Goal: Information Seeking & Learning: Understand process/instructions

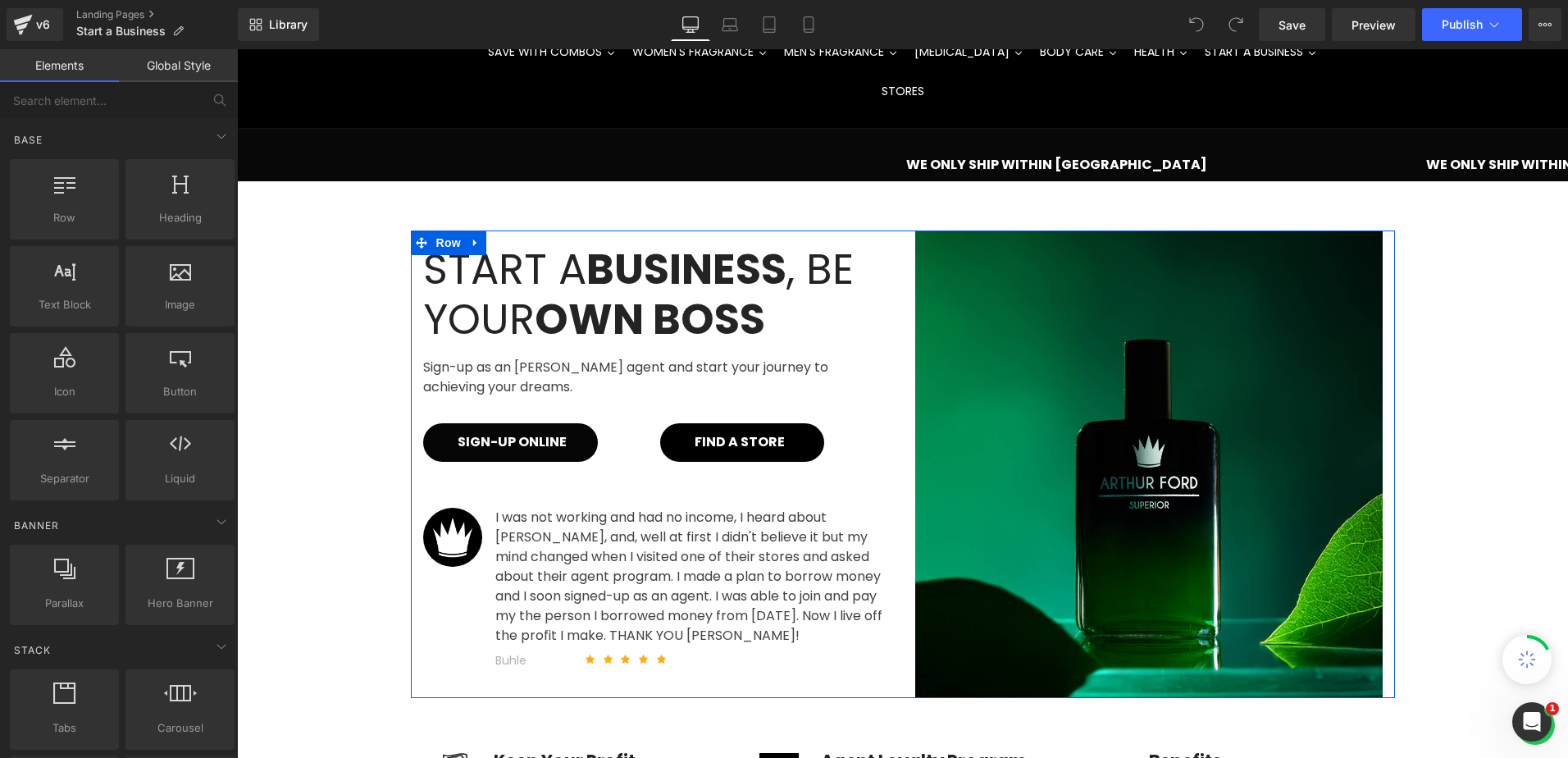
scroll to position [164, 0]
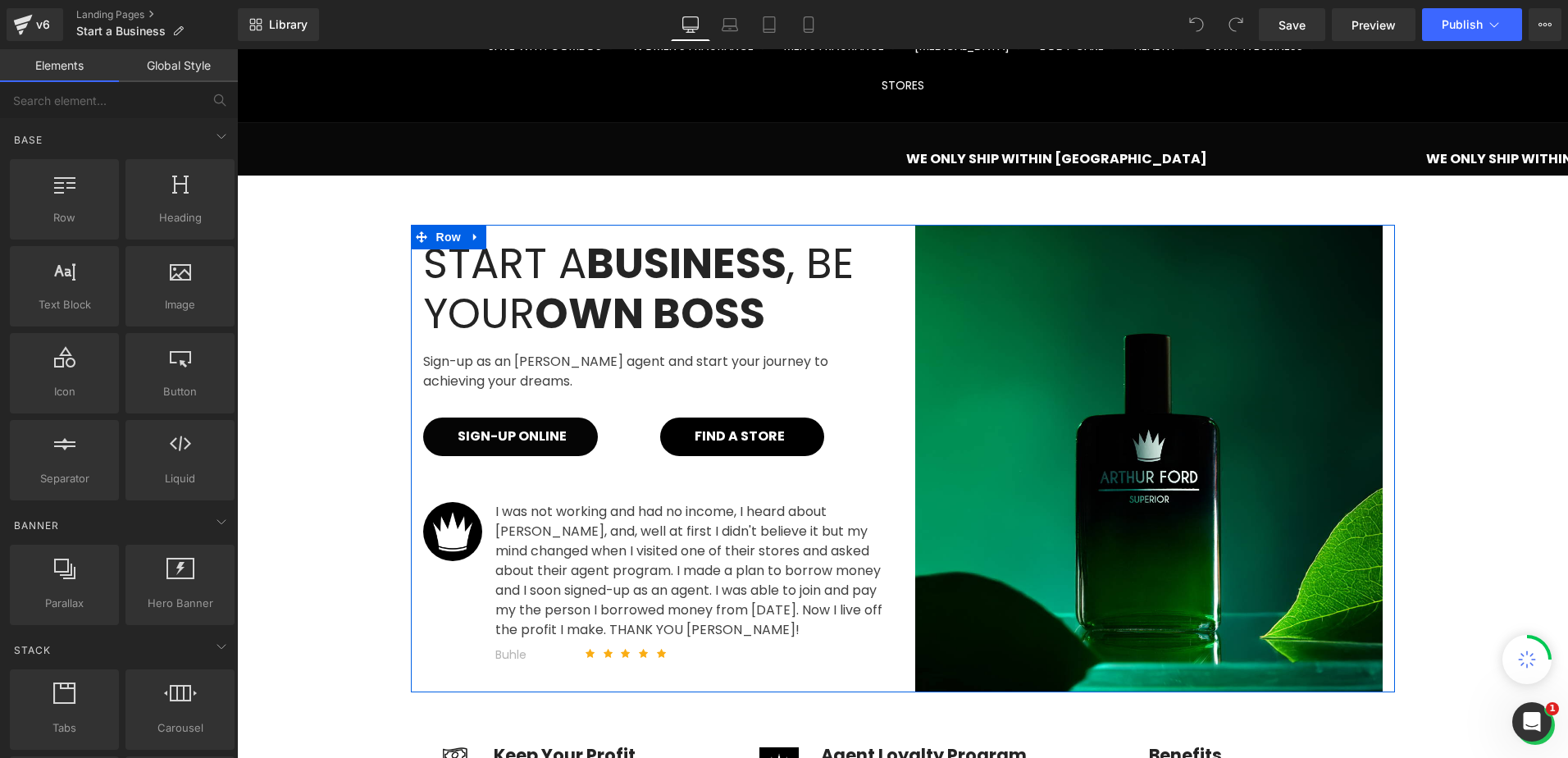
click at [494, 418] on div "SIGN-UP ONLINE Button" at bounding box center [529, 436] width 213 height 38
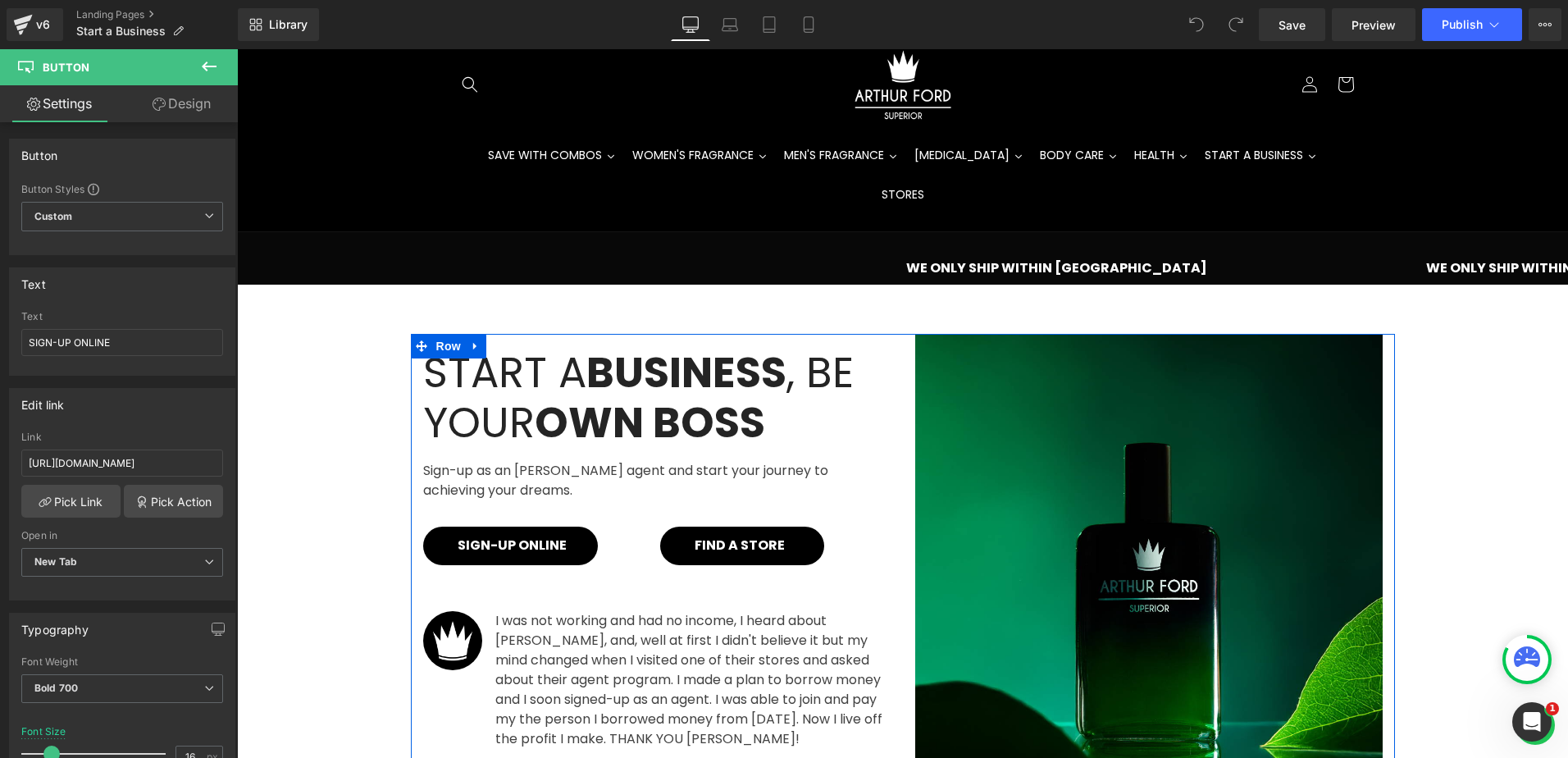
scroll to position [82, 0]
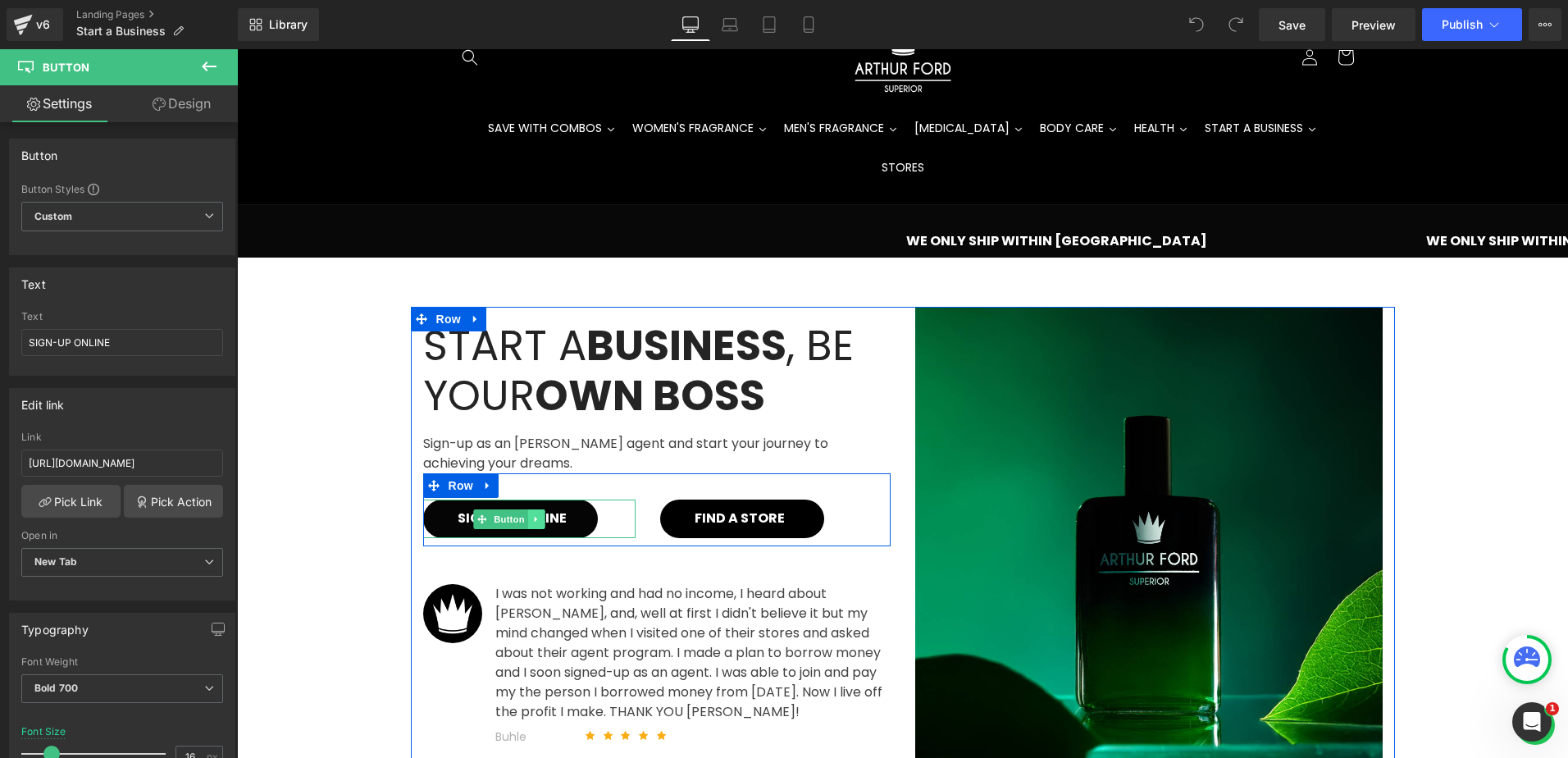
click at [521, 499] on div "SIGN-UP ONLINE Button" at bounding box center [529, 518] width 213 height 38
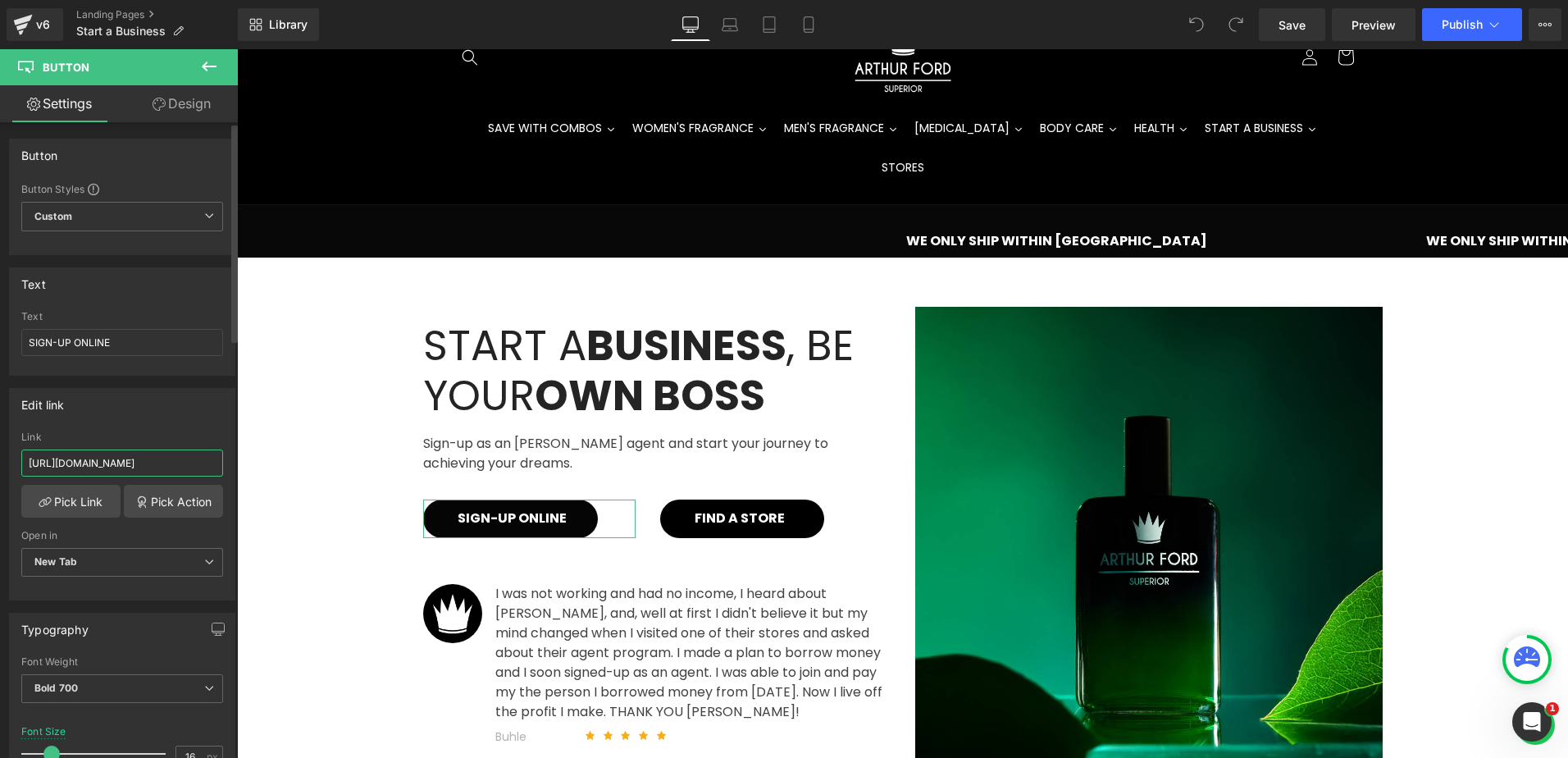
click at [127, 464] on input "[URL][DOMAIN_NAME]" at bounding box center [122, 463] width 202 height 27
type input "[URL][DOMAIN_NAME]"
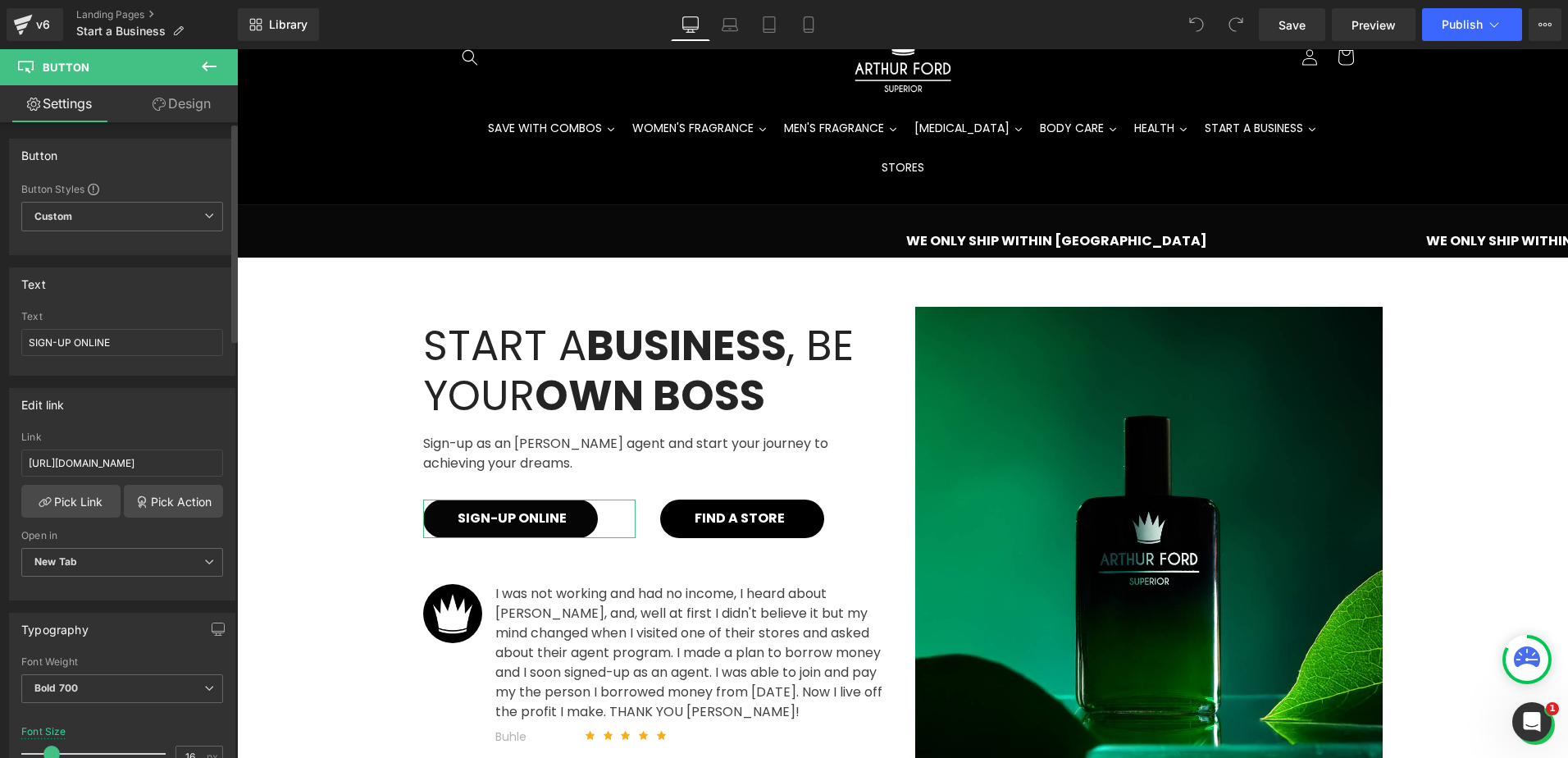
scroll to position [0, 0]
click at [176, 420] on div "Edit link [URL][DOMAIN_NAME] Link [URL][DOMAIN_NAME] Pick Link Pick Action Curr…" at bounding box center [122, 494] width 226 height 213
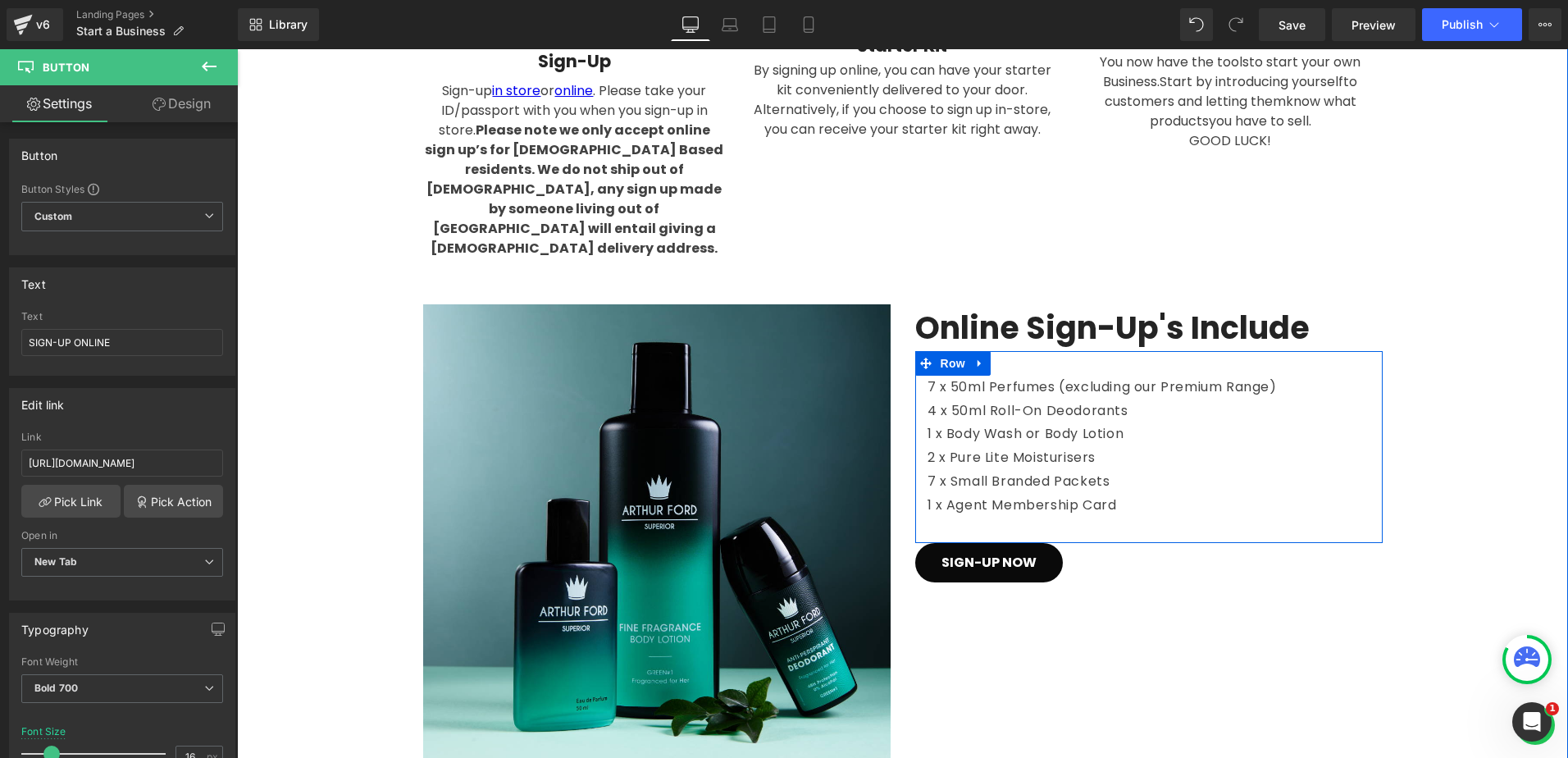
scroll to position [1476, 0]
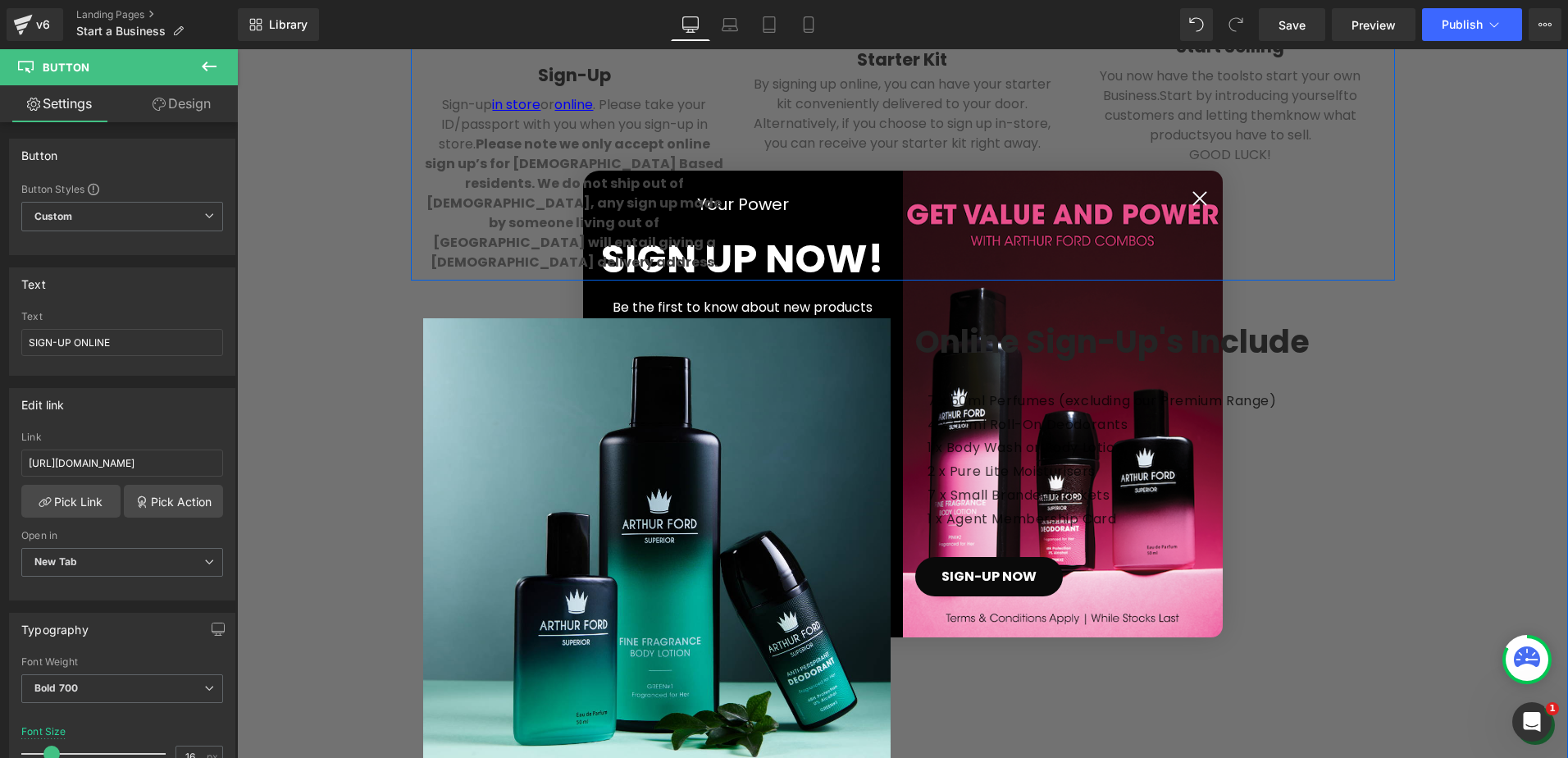
click at [1191, 193] on div "Image Sign-Up Text Block Sign-up in store or online . Please take your ID/passp…" at bounding box center [903, 82] width 984 height 396
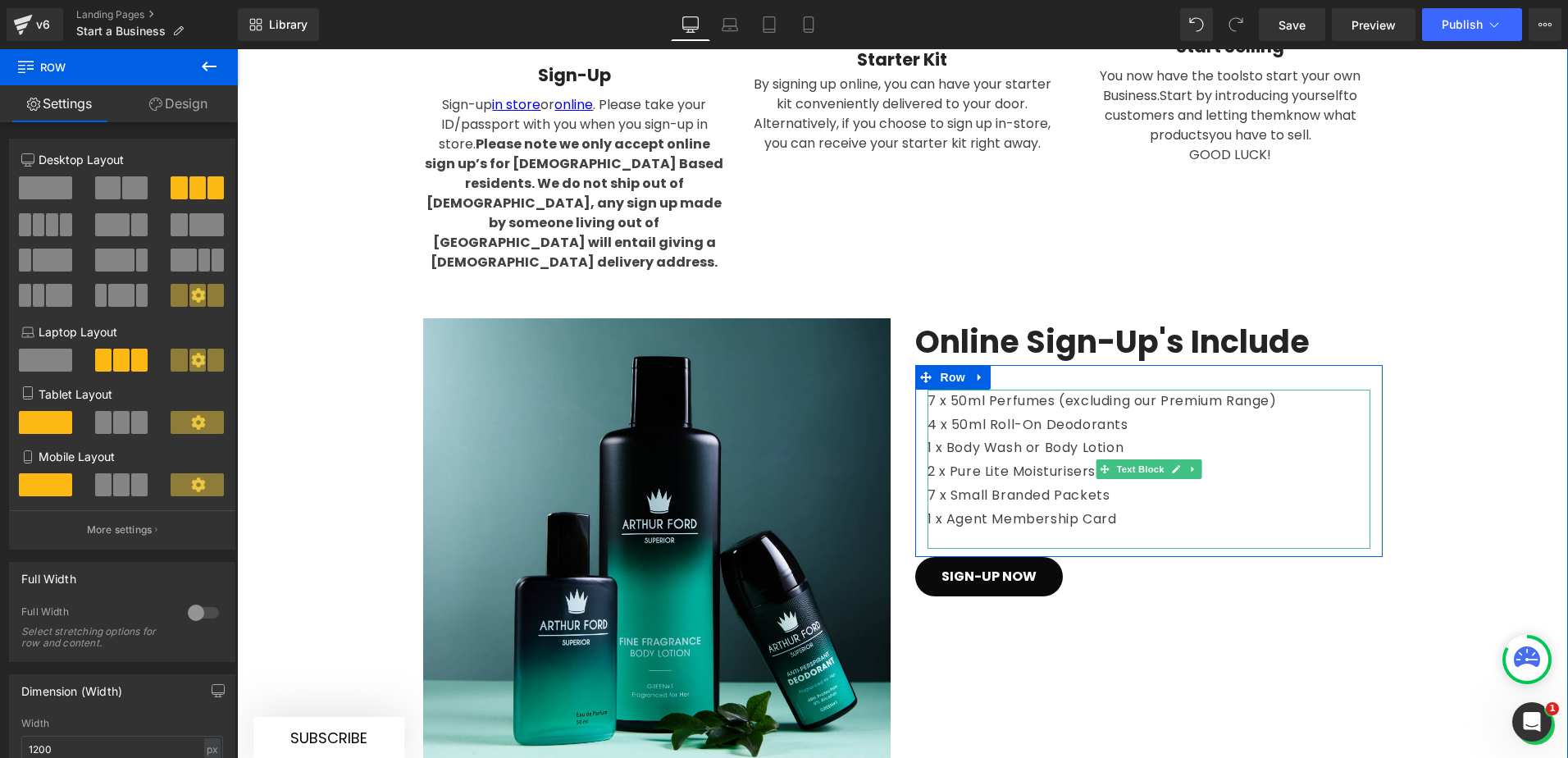
click at [1269, 389] on p "7 x 50ml Perfumes (excluding our Premium Range)" at bounding box center [1149, 401] width 443 height 24
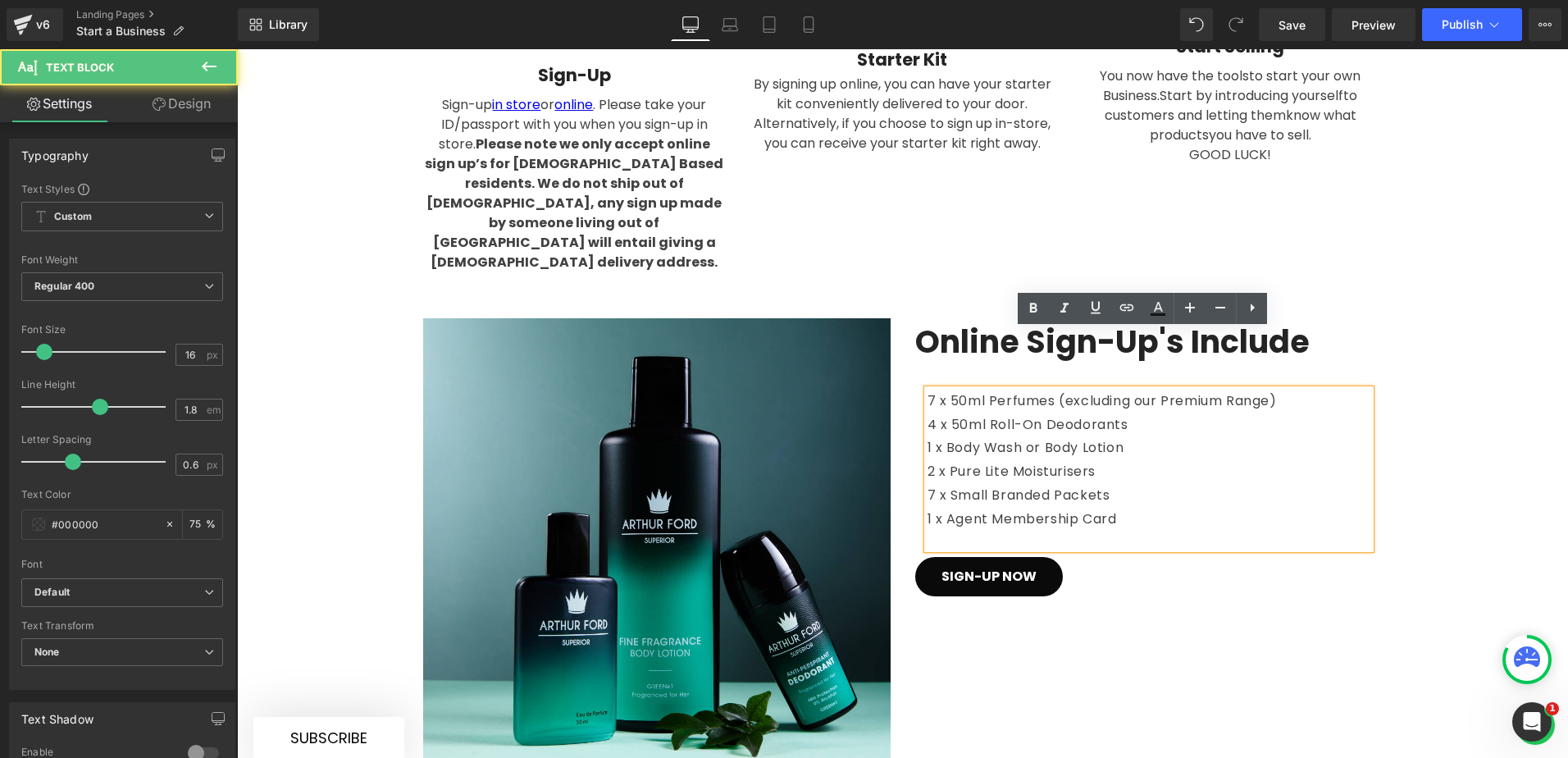
click at [1274, 389] on p "7 x 50ml Perfumes (excluding our Premium Range)" at bounding box center [1149, 401] width 443 height 24
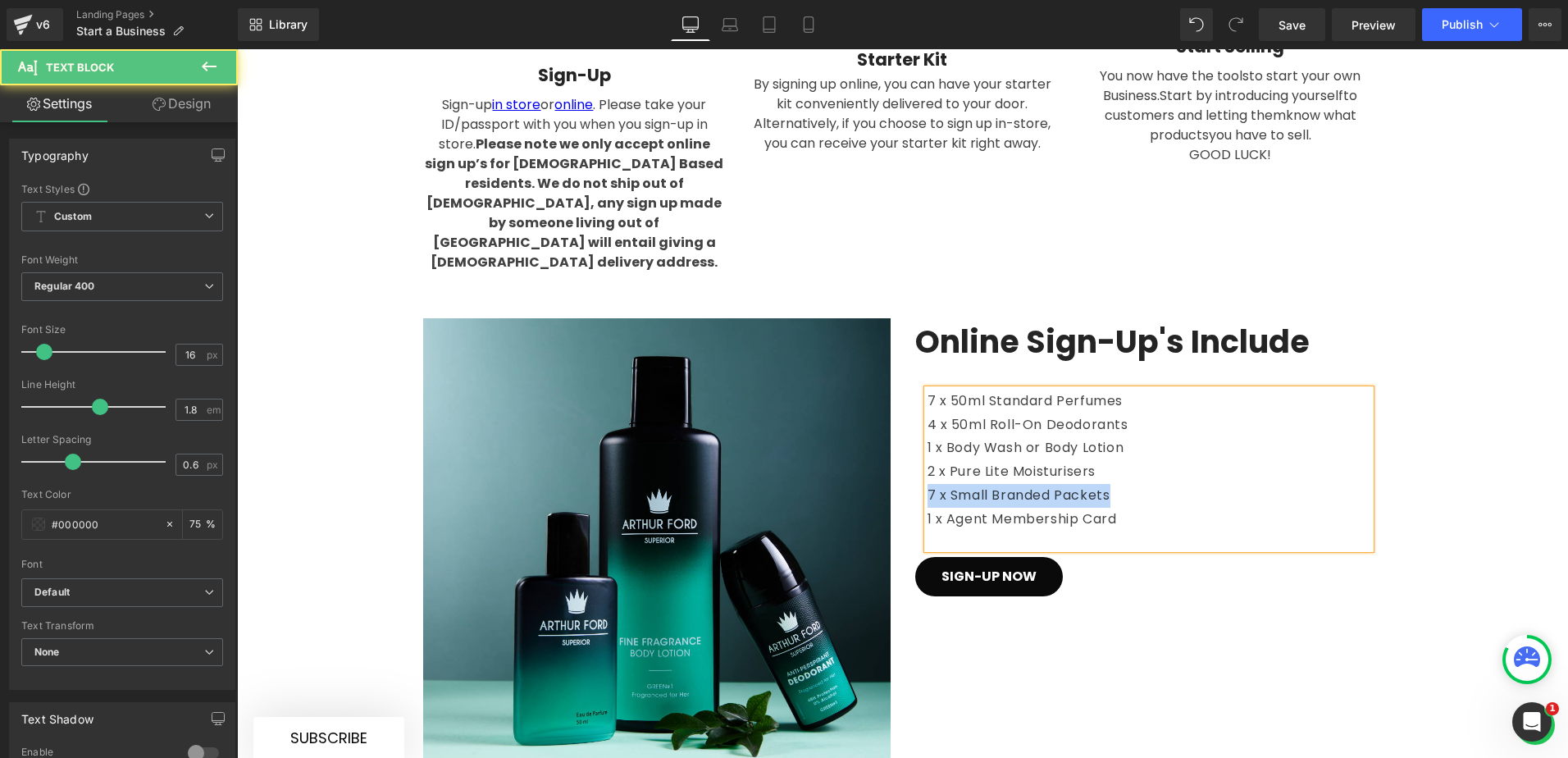
drag, startPoint x: 1118, startPoint y: 435, endPoint x: 923, endPoint y: 434, distance: 195.0
click at [928, 484] on p "7 x Small Branded Packets" at bounding box center [1149, 496] width 443 height 24
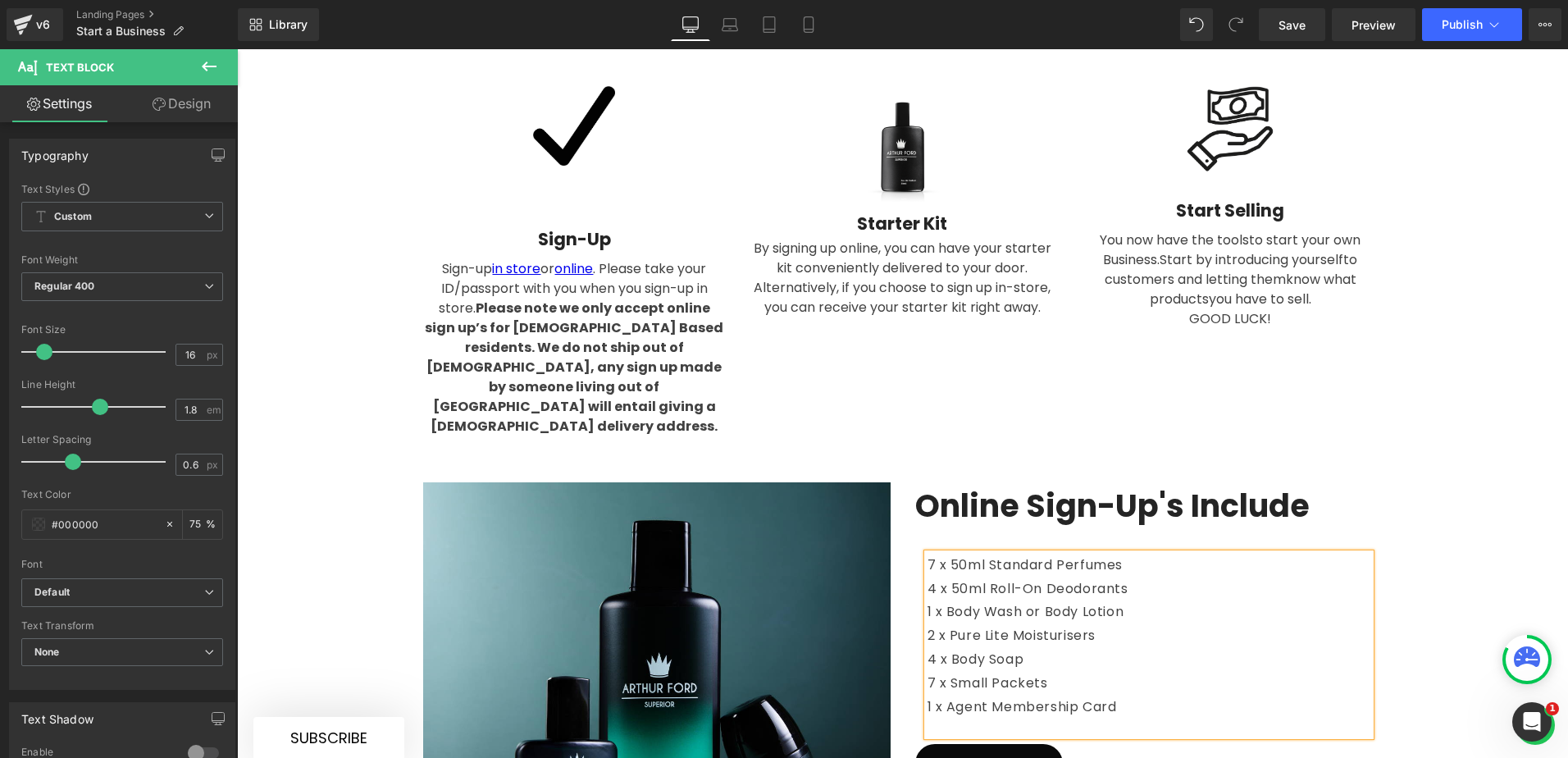
scroll to position [1558, 0]
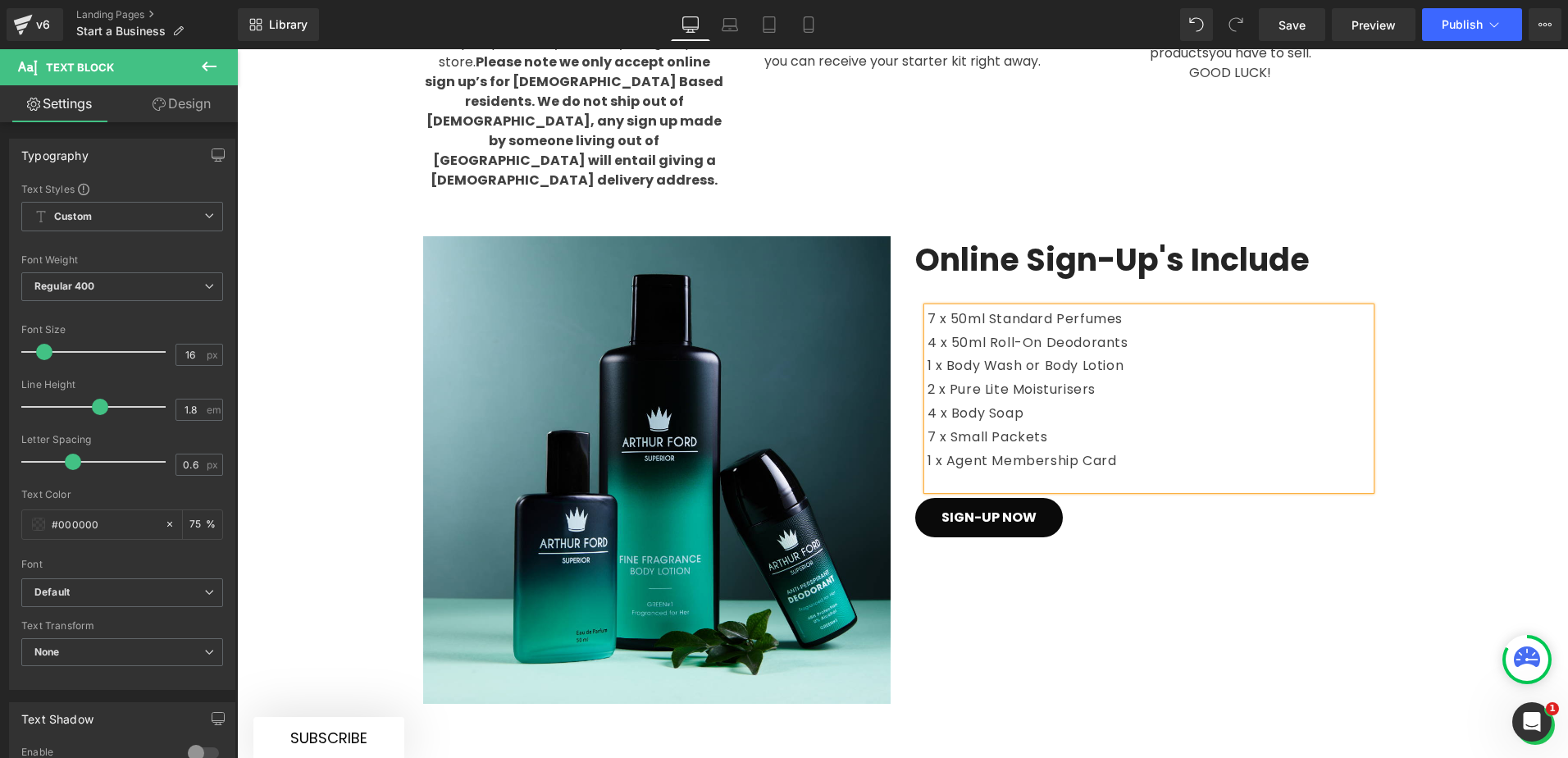
click at [928, 308] on p "7 x 50ml Standard Perfumes" at bounding box center [1149, 319] width 443 height 24
drag, startPoint x: 1121, startPoint y: 402, endPoint x: 920, endPoint y: 251, distance: 251.4
click at [928, 308] on div "7 x 50ml Standard Perfumes 4 x 50ml Roll-On Deodorants 1 x Body Wash or Body Lo…" at bounding box center [1149, 399] width 443 height 183
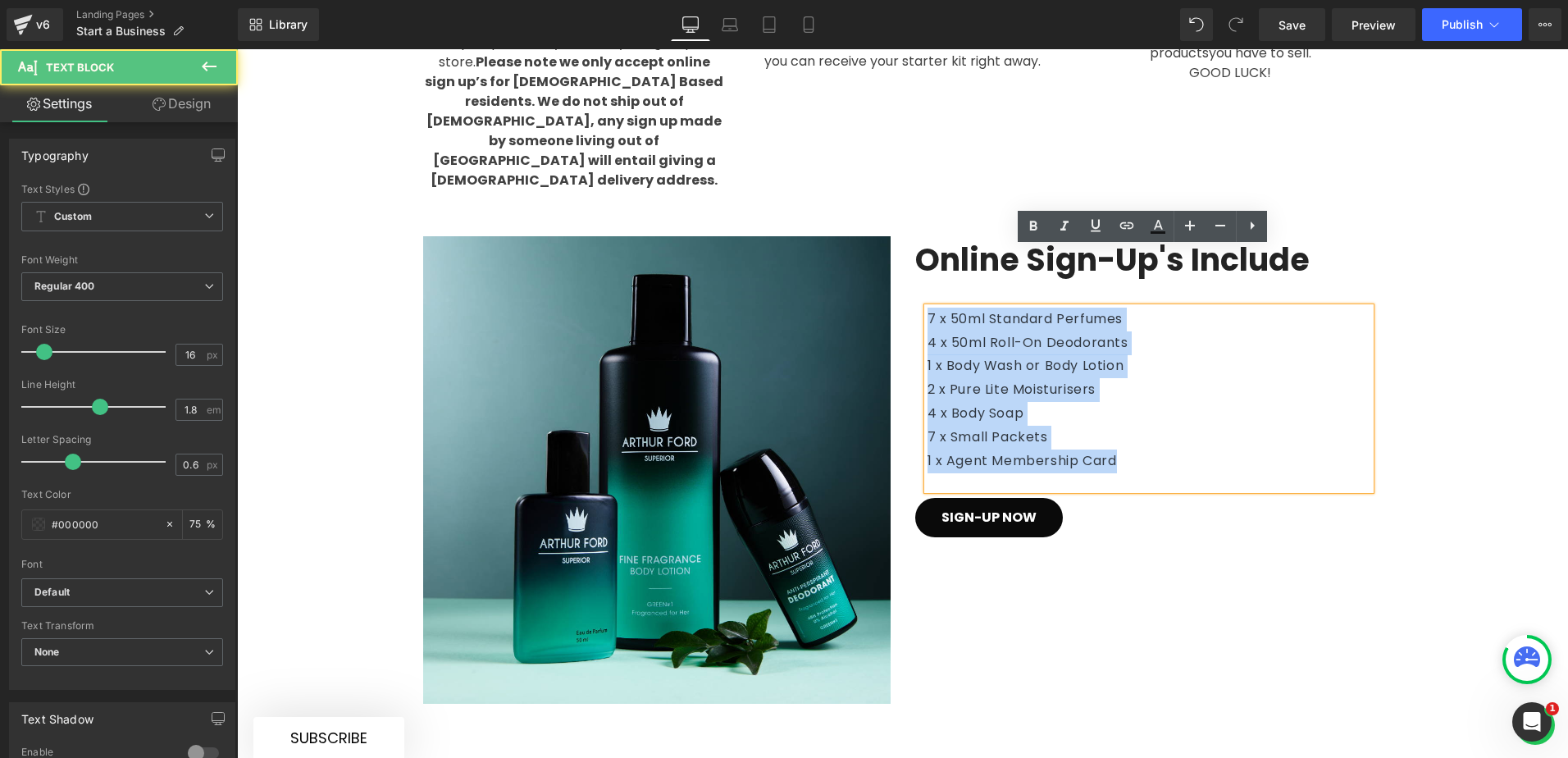
drag, startPoint x: 923, startPoint y: 258, endPoint x: 1117, endPoint y: 397, distance: 238.7
click at [1117, 397] on div "7 x 50ml Standard Perfumes 4 x 50ml Roll-On Deodorants 1 x Body Wash or Body Lo…" at bounding box center [1149, 399] width 443 height 183
copy div "7 x 50ml Standard Perfumes 4 x 50ml Roll-On Deodorants 1 x Body Wash or Body Lo…"
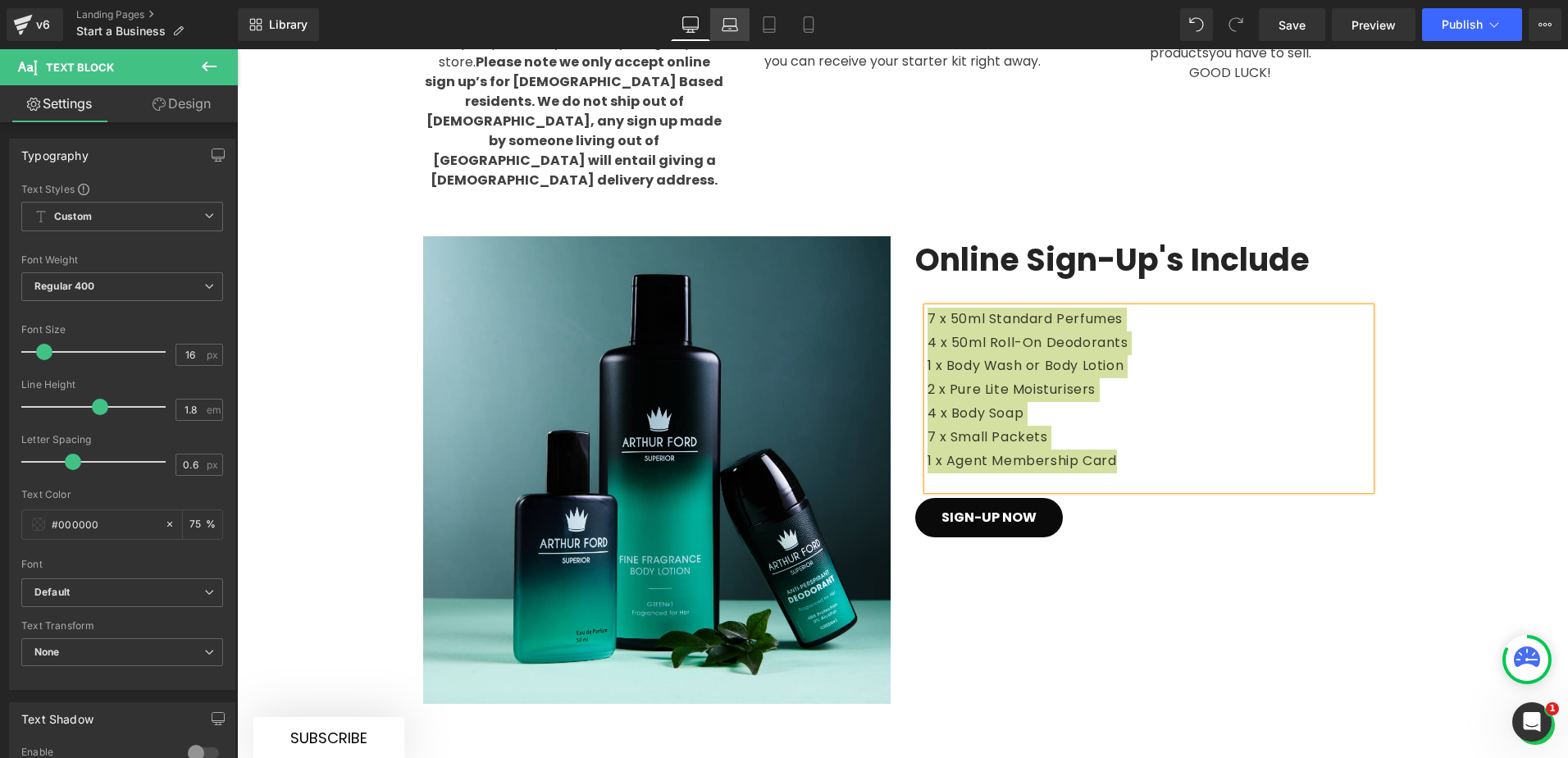
click at [734, 36] on link "Laptop" at bounding box center [730, 24] width 39 height 33
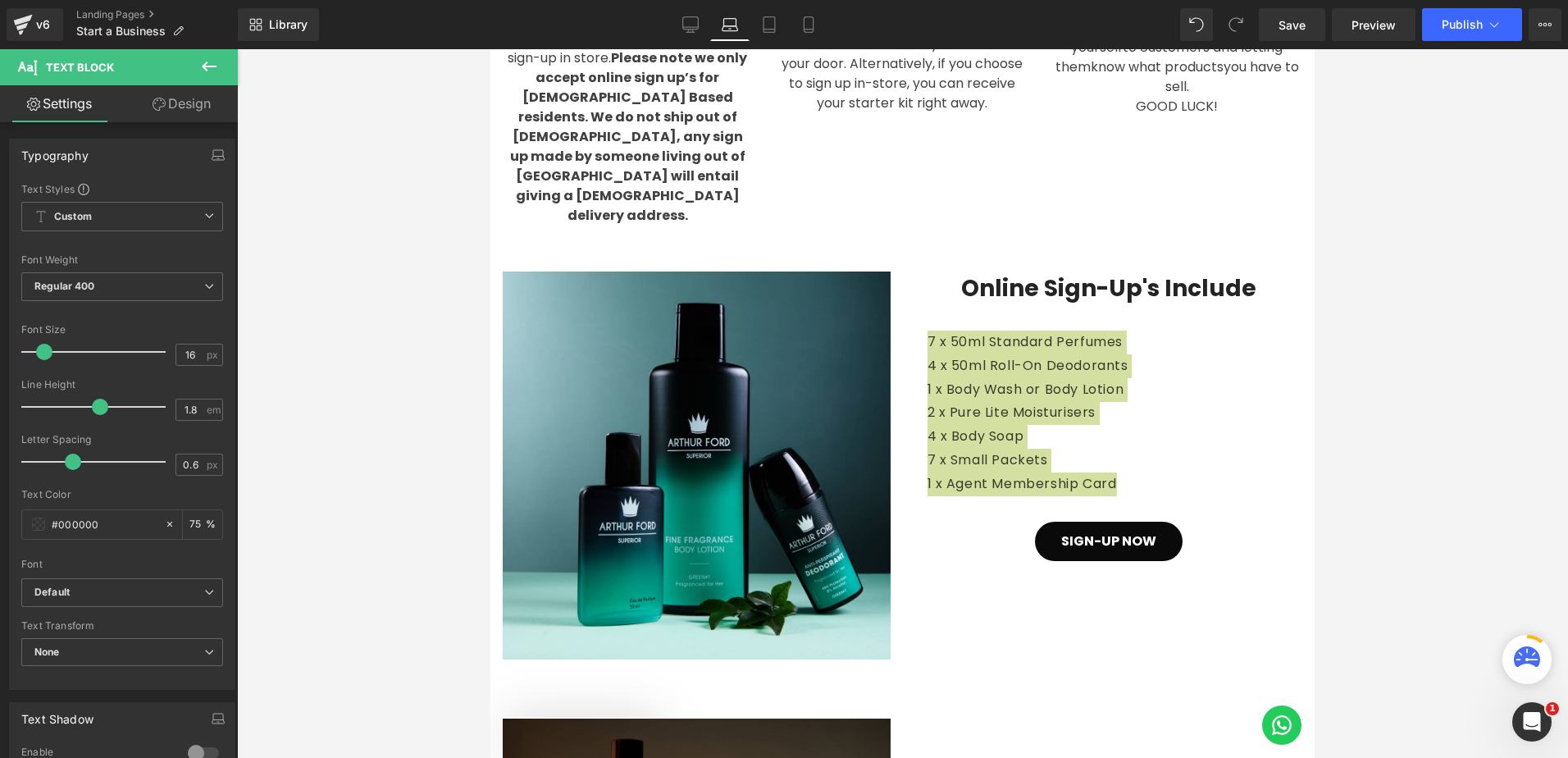
scroll to position [1749, 0]
click at [775, 31] on icon at bounding box center [769, 24] width 16 height 16
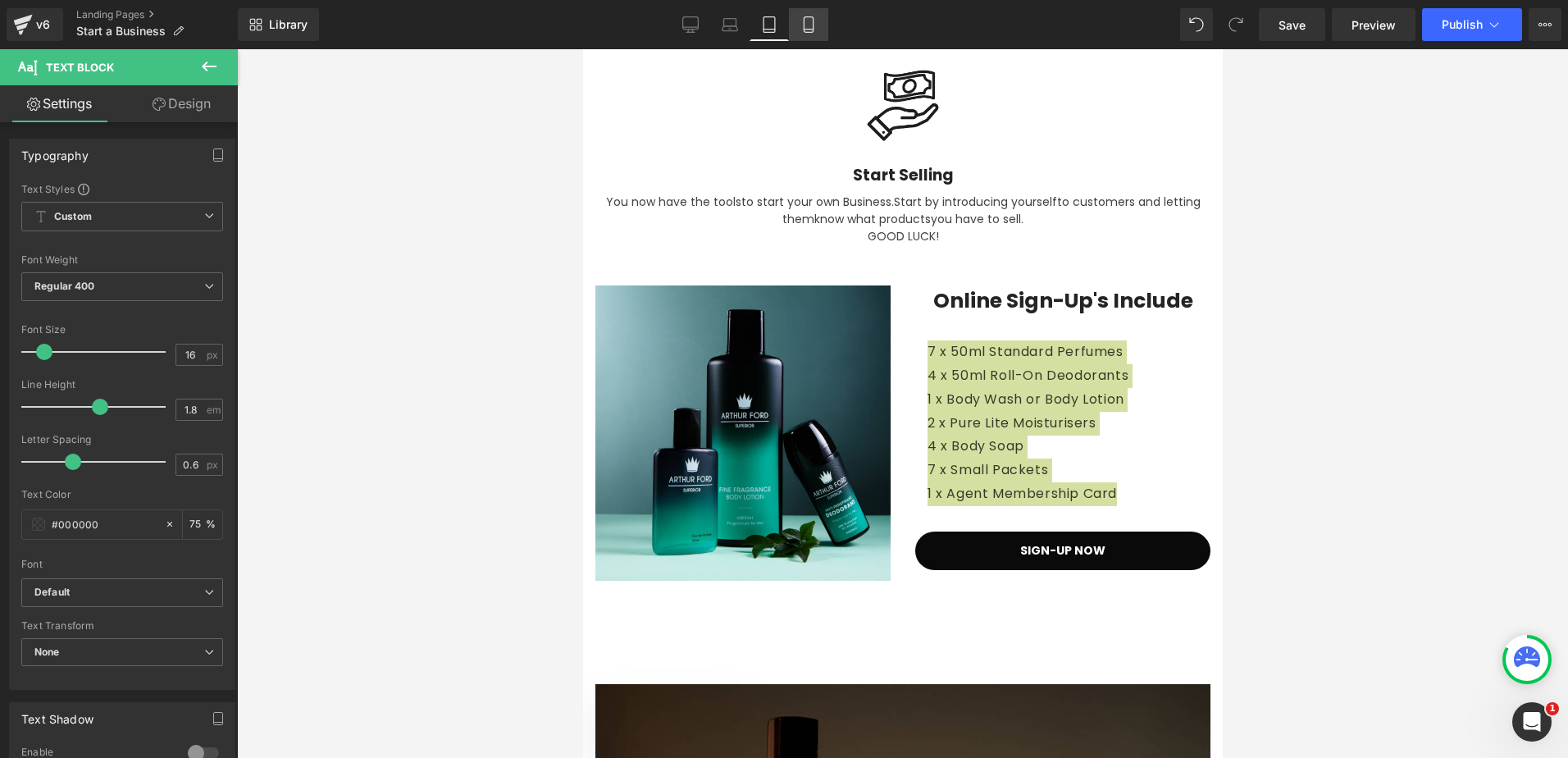
click at [809, 30] on icon at bounding box center [809, 24] width 16 height 16
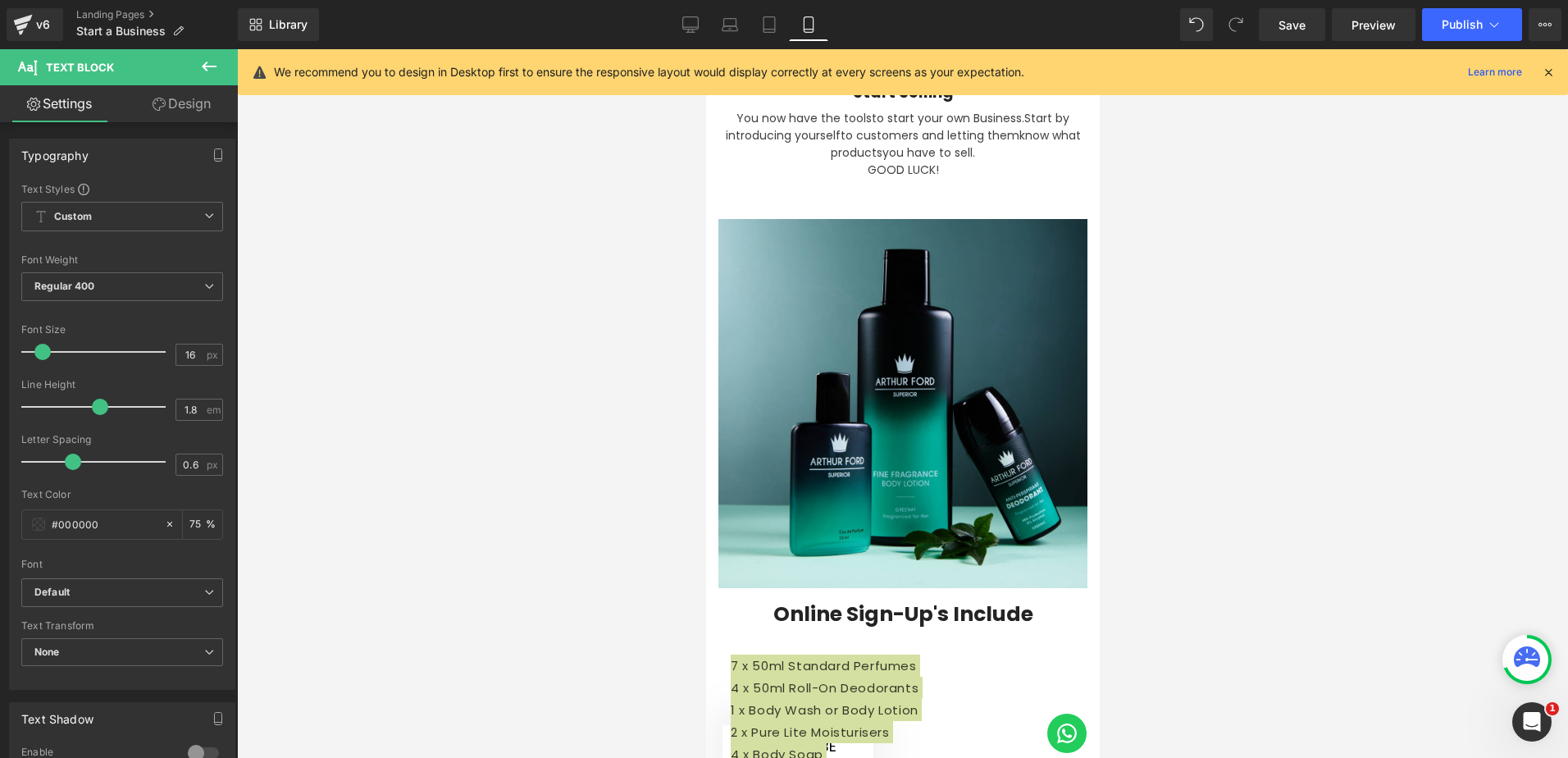
scroll to position [2614, 0]
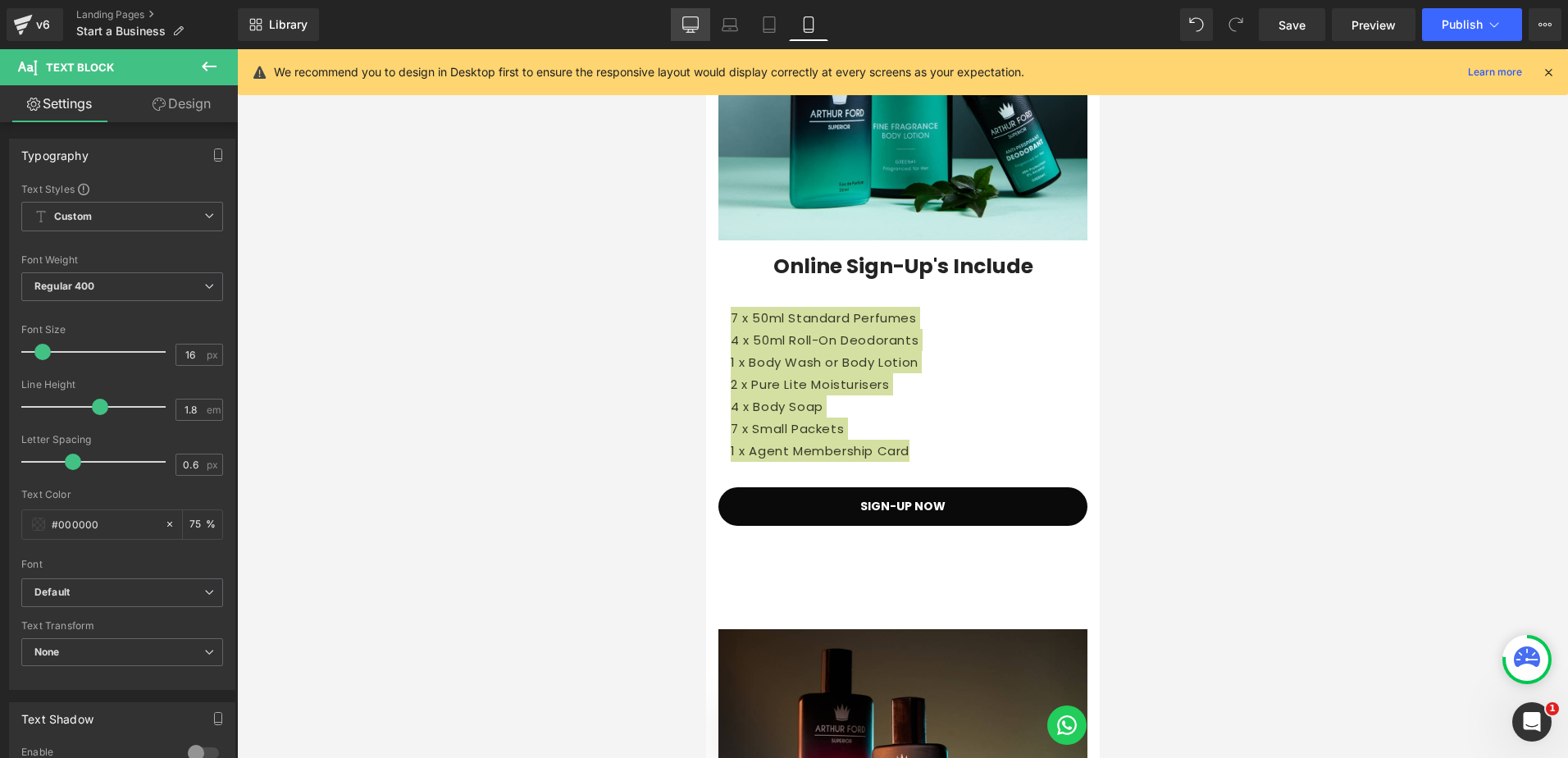
click at [693, 29] on icon at bounding box center [691, 23] width 16 height 12
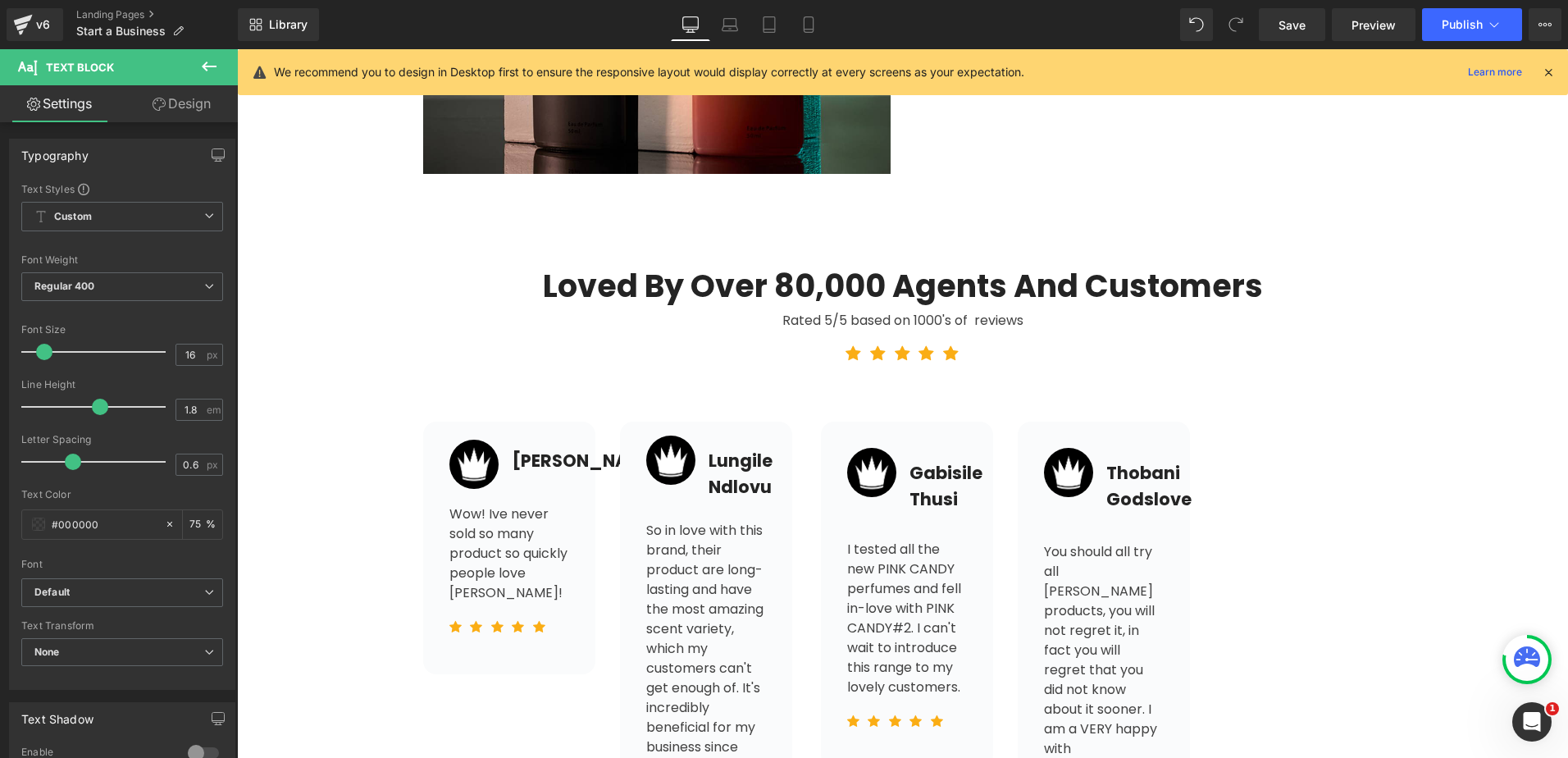
scroll to position [1496, 0]
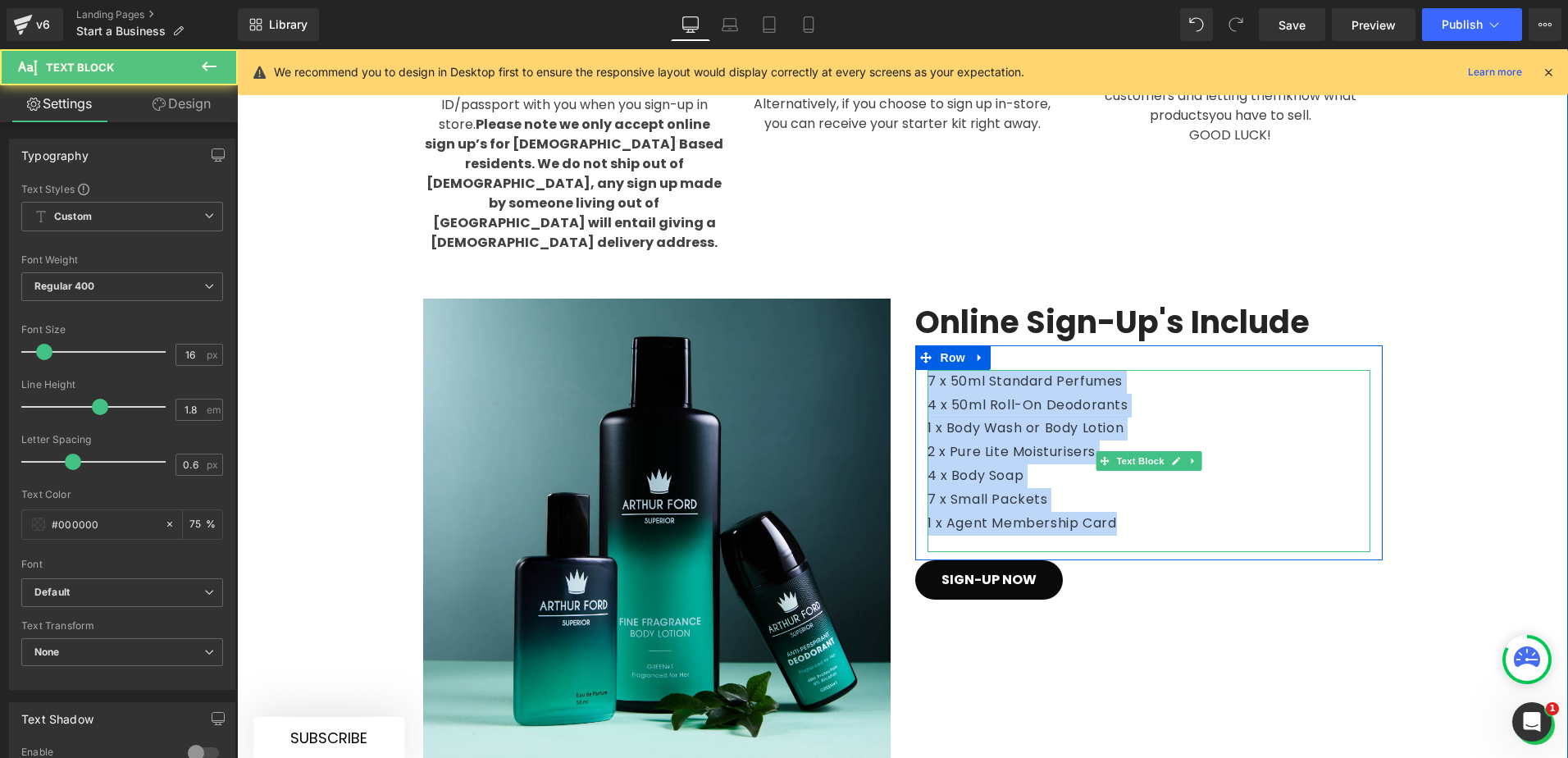
click at [1149, 394] on p "4 x 50ml Roll-On Deodorants" at bounding box center [1149, 405] width 443 height 24
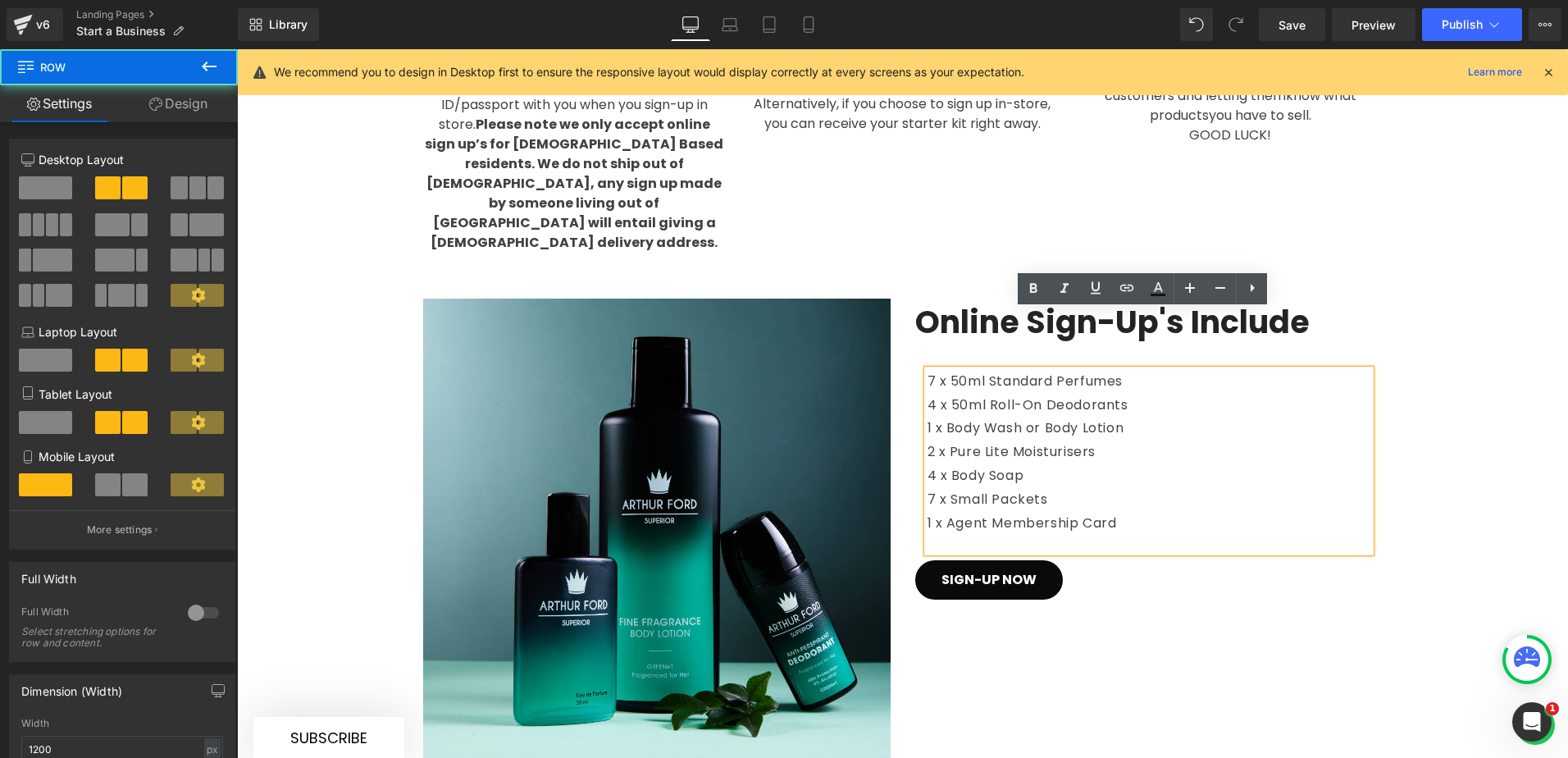
click at [1151, 616] on div "Image Online Sign-Up's Include Text Block 7 x 50ml Standard Perfumes 4 x 50ml R…" at bounding box center [903, 517] width 984 height 513
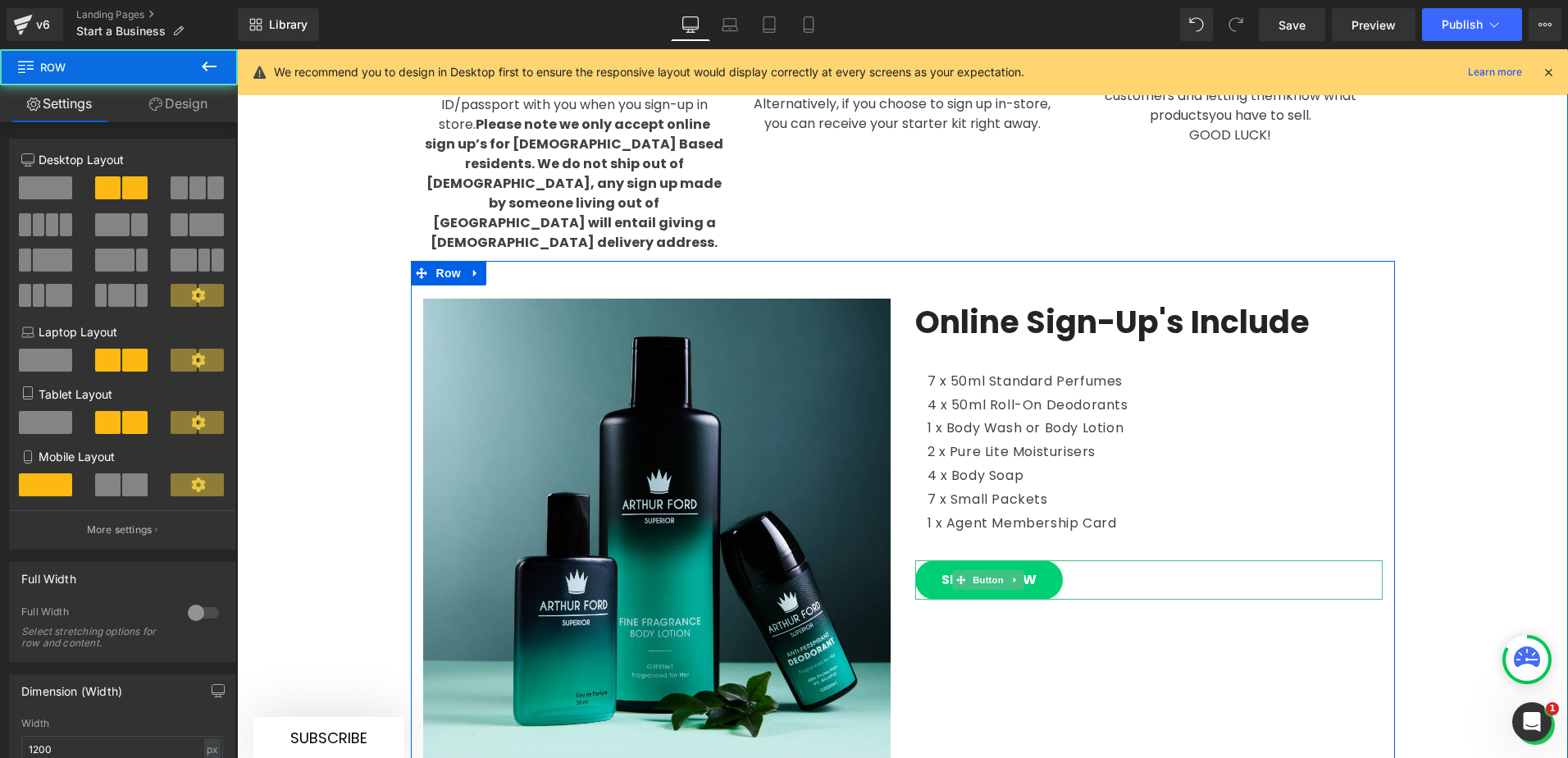
click at [1000, 595] on div at bounding box center [1149, 597] width 467 height 4
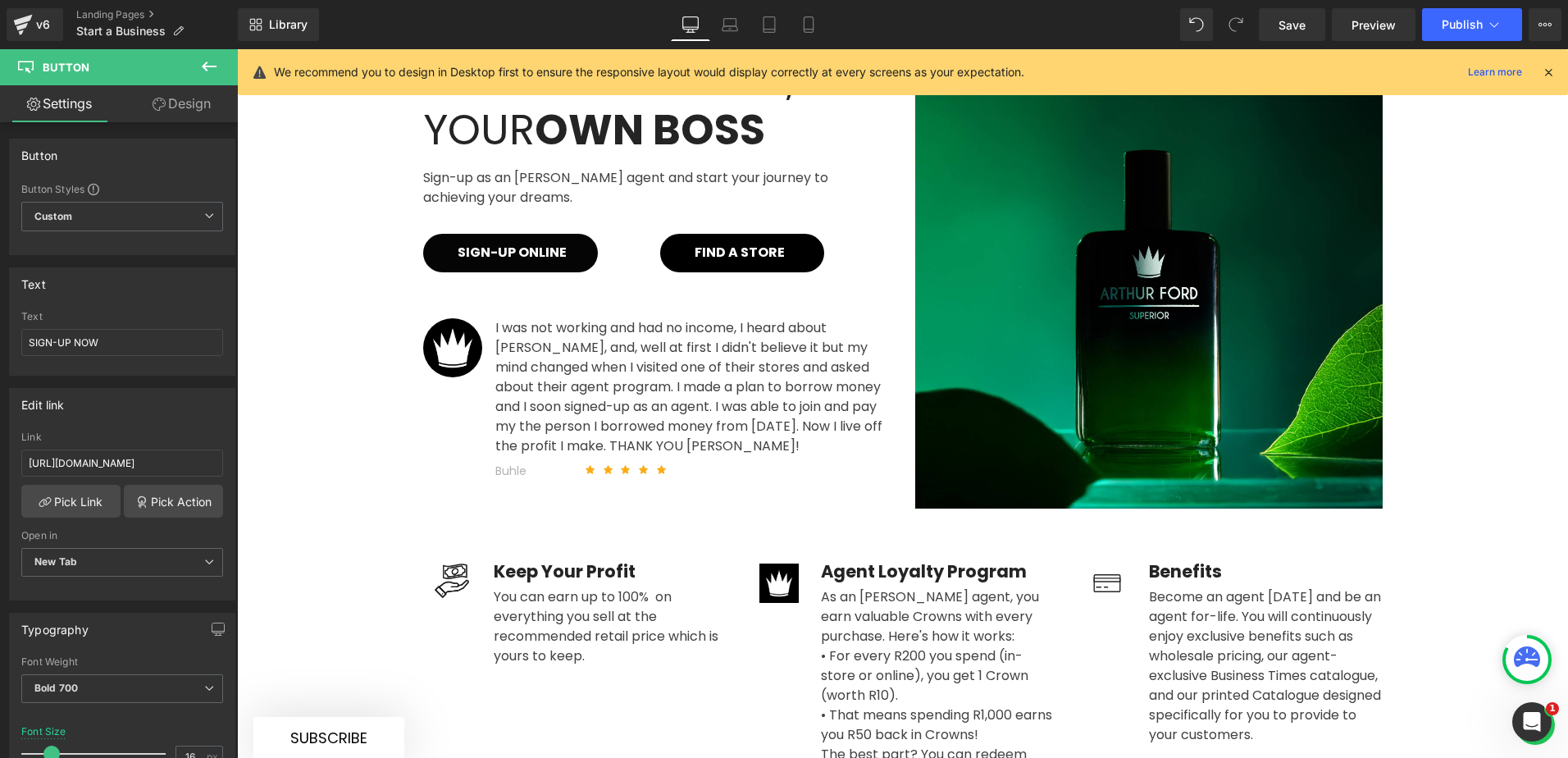
scroll to position [266, 0]
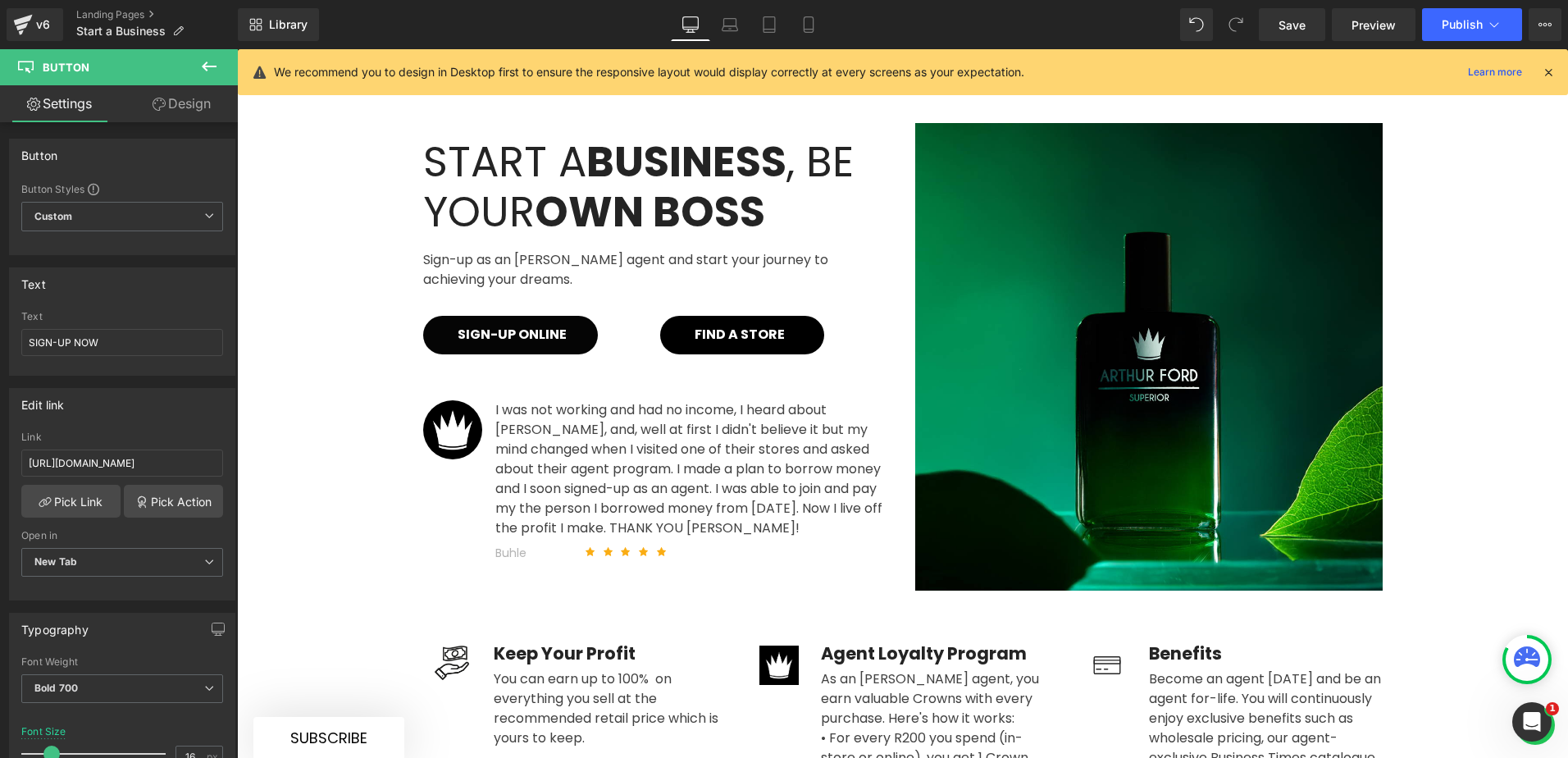
click at [515, 325] on span "Button" at bounding box center [509, 335] width 38 height 20
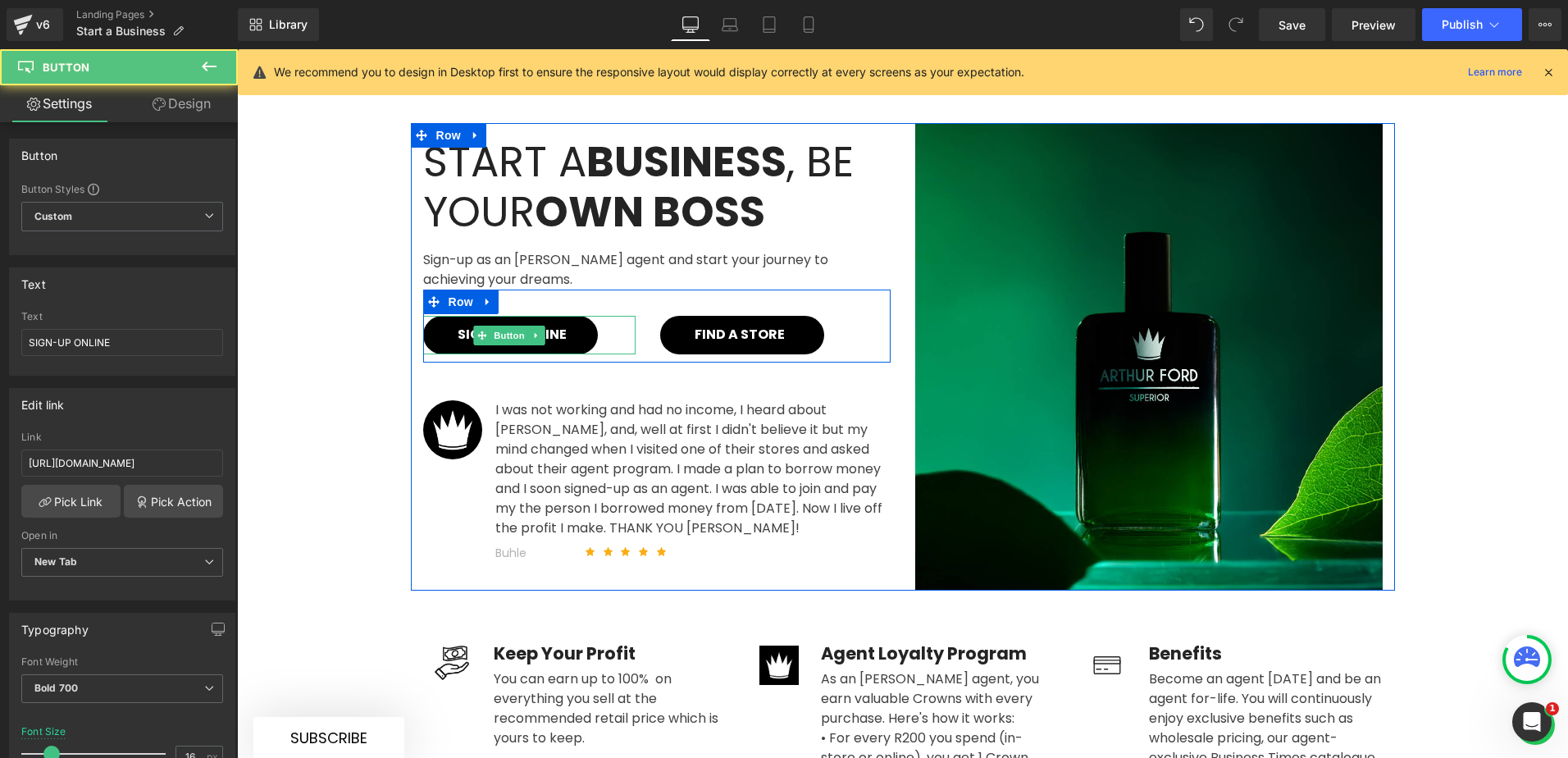
click at [574, 316] on link "SIGN-UP ONLINE" at bounding box center [510, 334] width 175 height 38
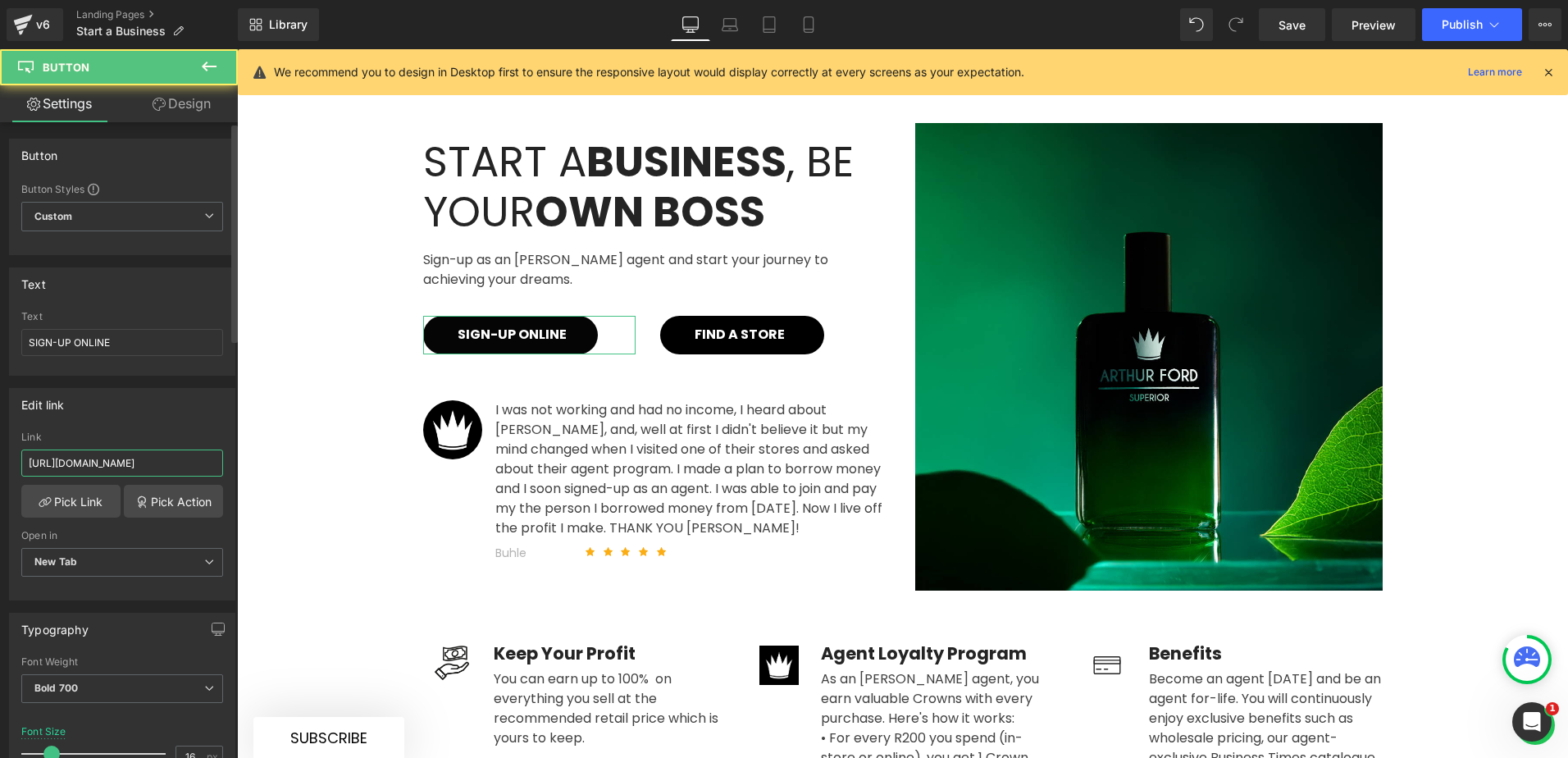
click at [138, 458] on input "[URL][DOMAIN_NAME]" at bounding box center [122, 463] width 202 height 27
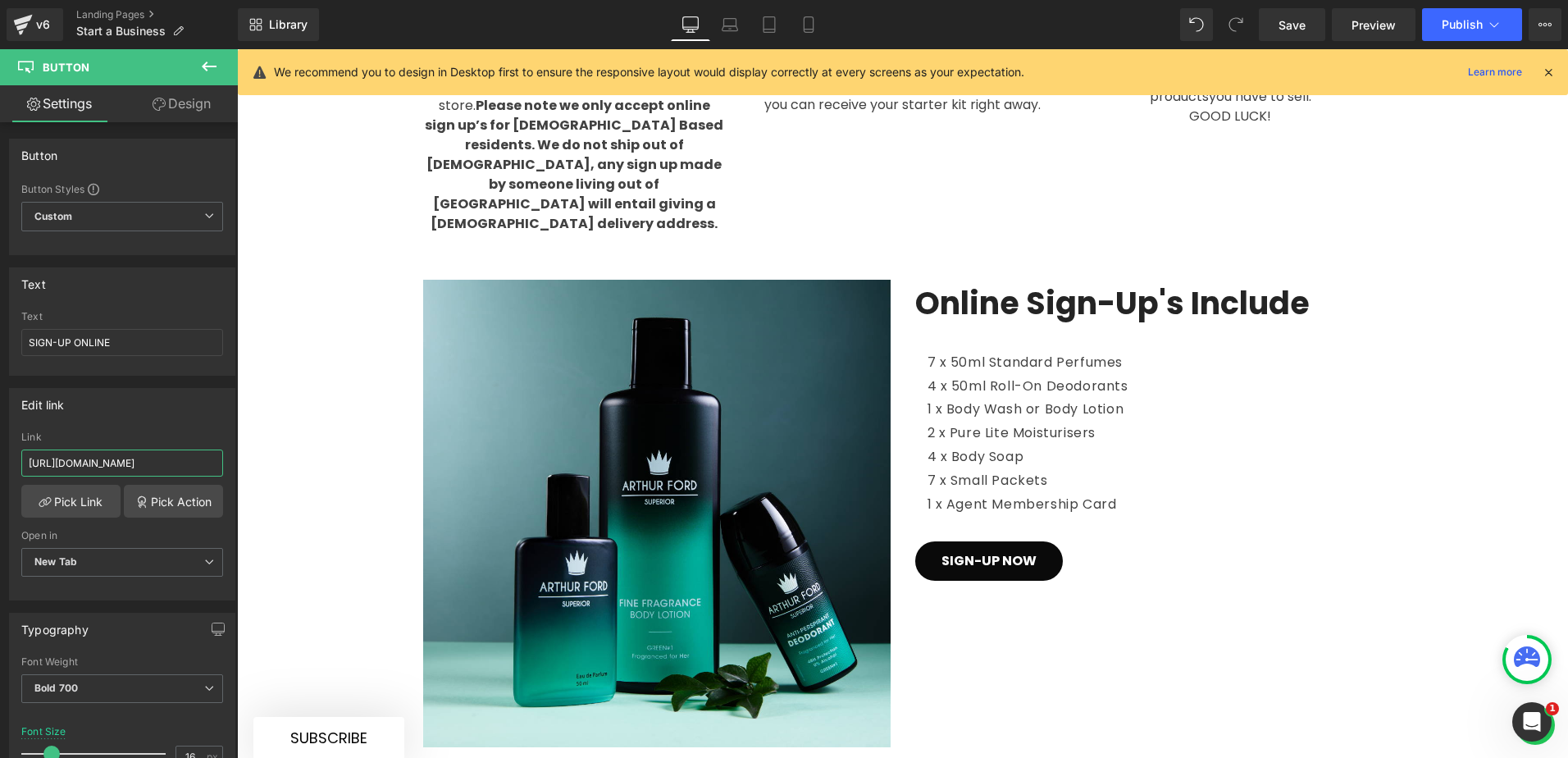
scroll to position [1660, 0]
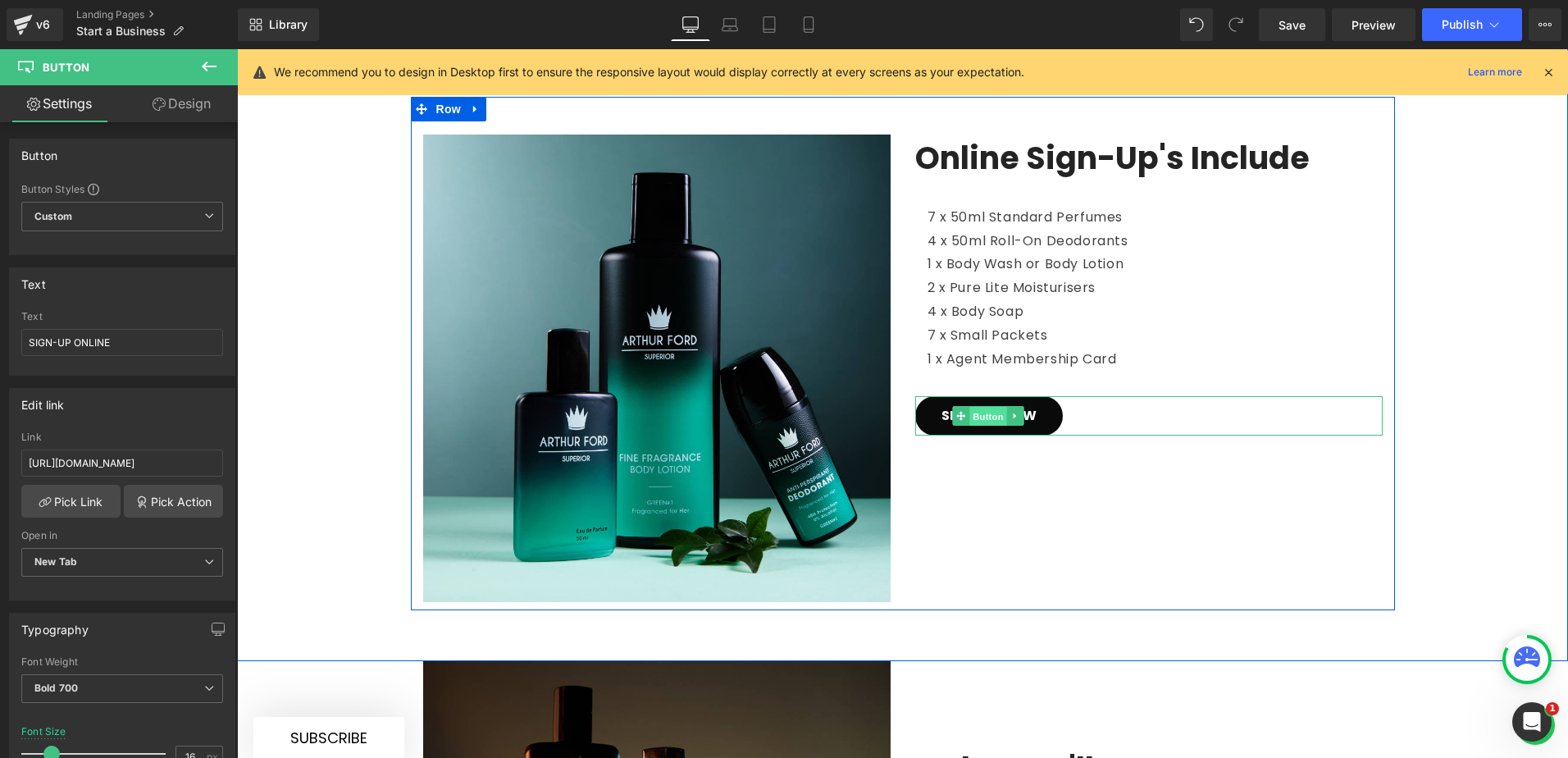
click at [978, 407] on span "Button" at bounding box center [988, 417] width 38 height 20
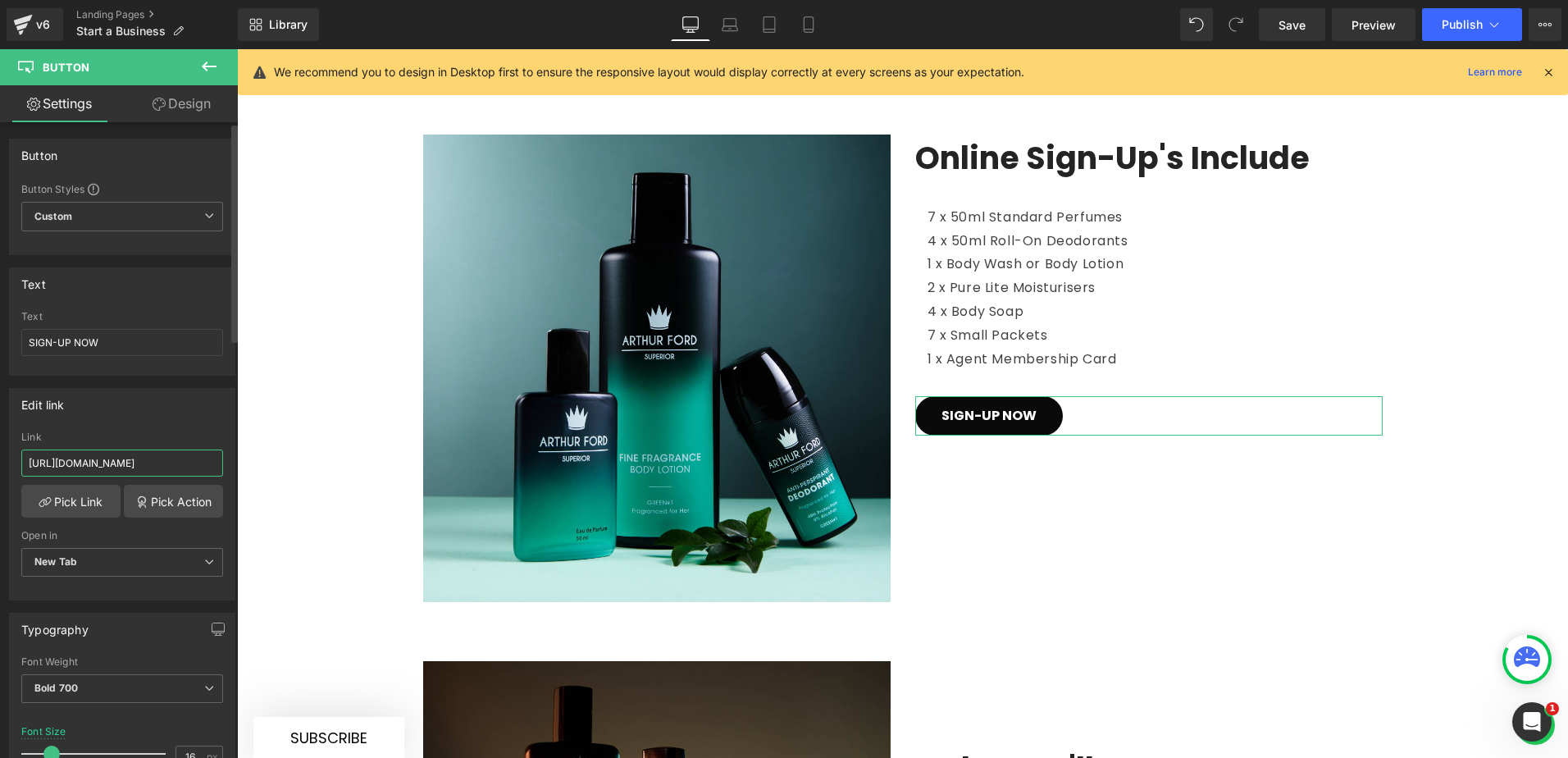
click at [128, 463] on input "[URL][DOMAIN_NAME]" at bounding box center [122, 463] width 202 height 27
paste input "collection"
type input "[URL][DOMAIN_NAME]"
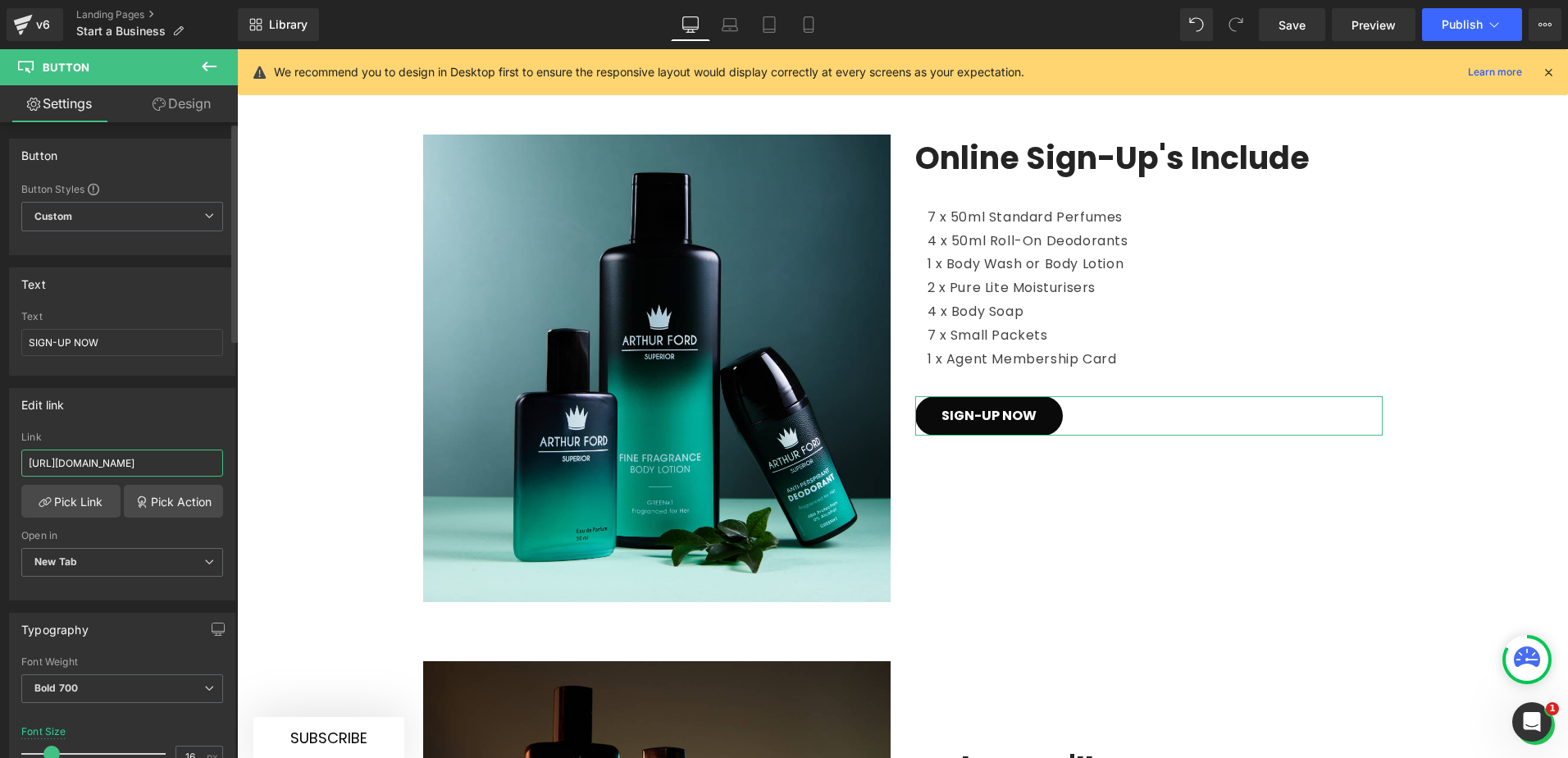
scroll to position [0, 74]
click at [329, 372] on div "how do I Sign-Up Heading I'm ready to take the next steps... Text Block Row Ima…" at bounding box center [902, 106] width 1331 height 1006
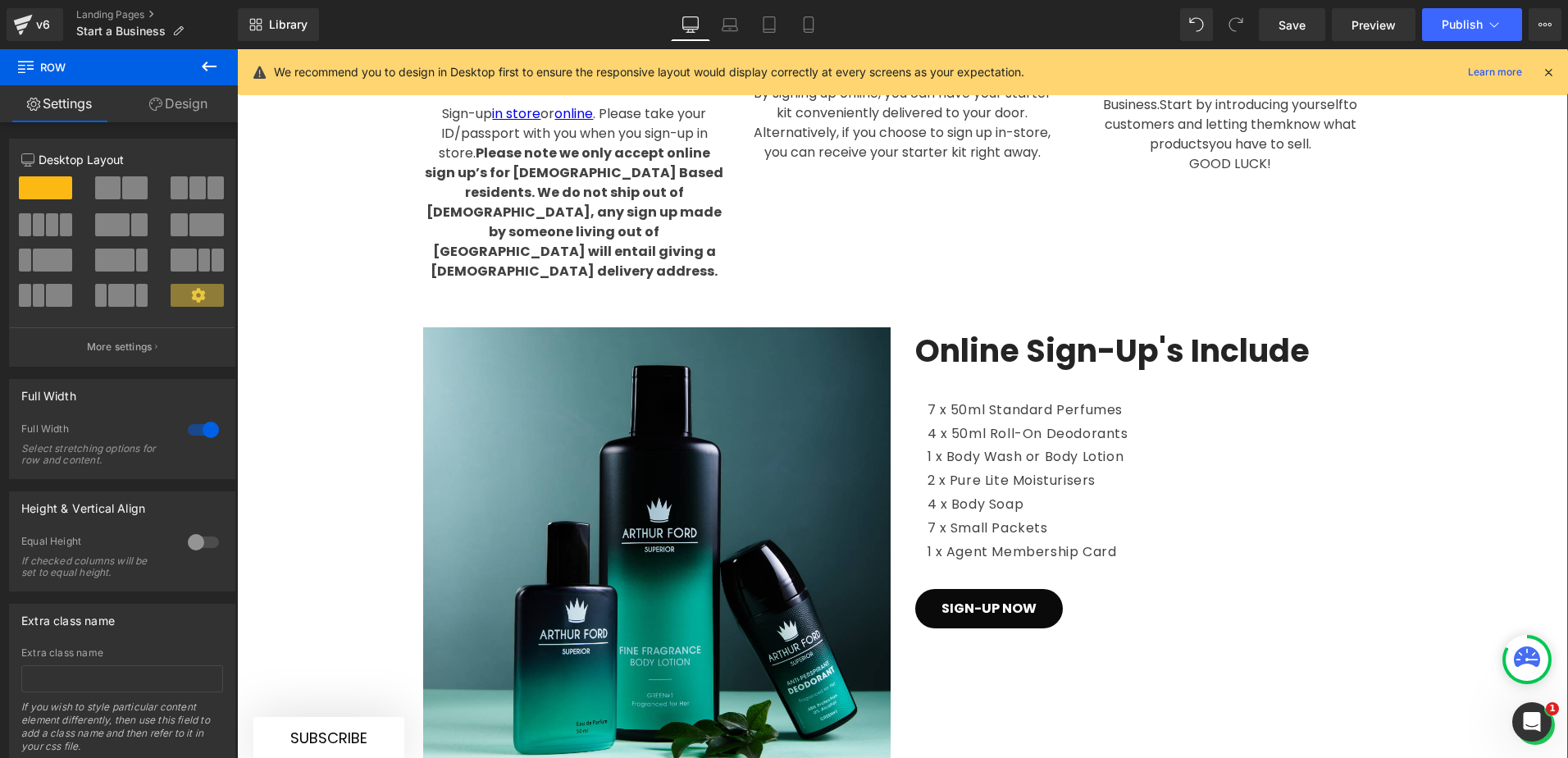
scroll to position [1496, 0]
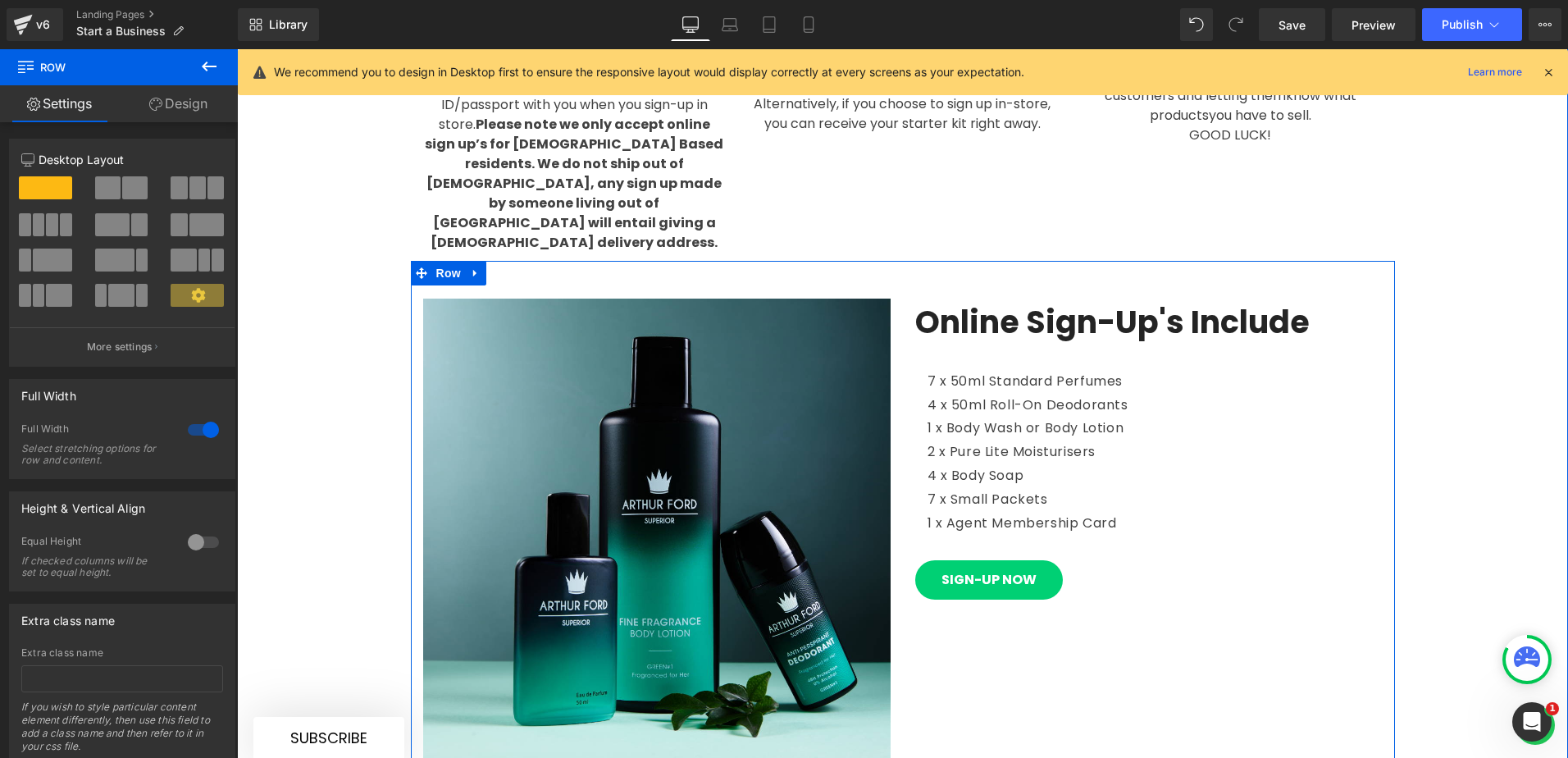
click at [1011, 560] on link "SIGN-UP NOW" at bounding box center [989, 580] width 147 height 39
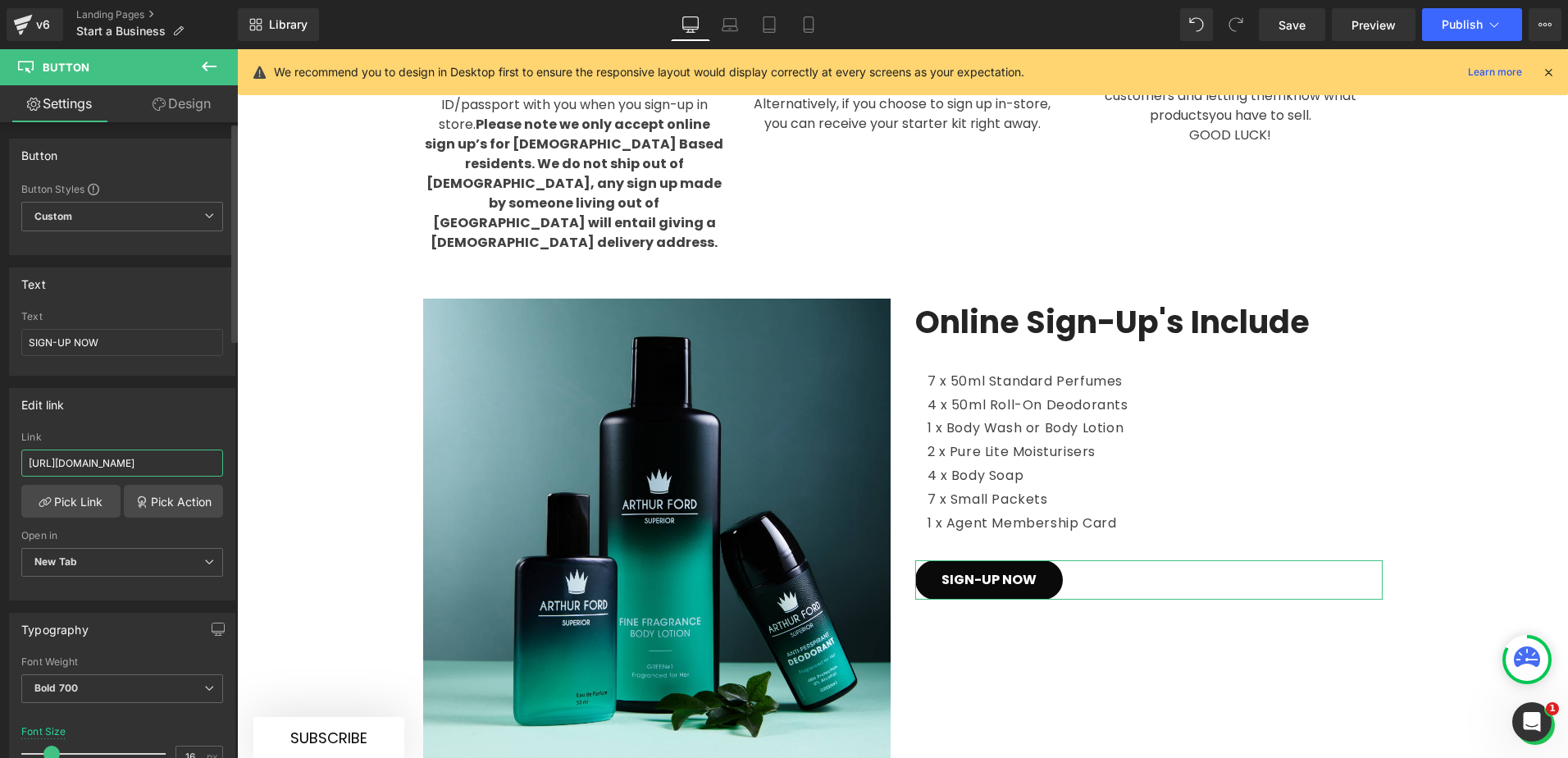
click at [140, 464] on input "[URL][DOMAIN_NAME]" at bounding box center [122, 463] width 202 height 27
paste input "product"
type input "[URL][DOMAIN_NAME]"
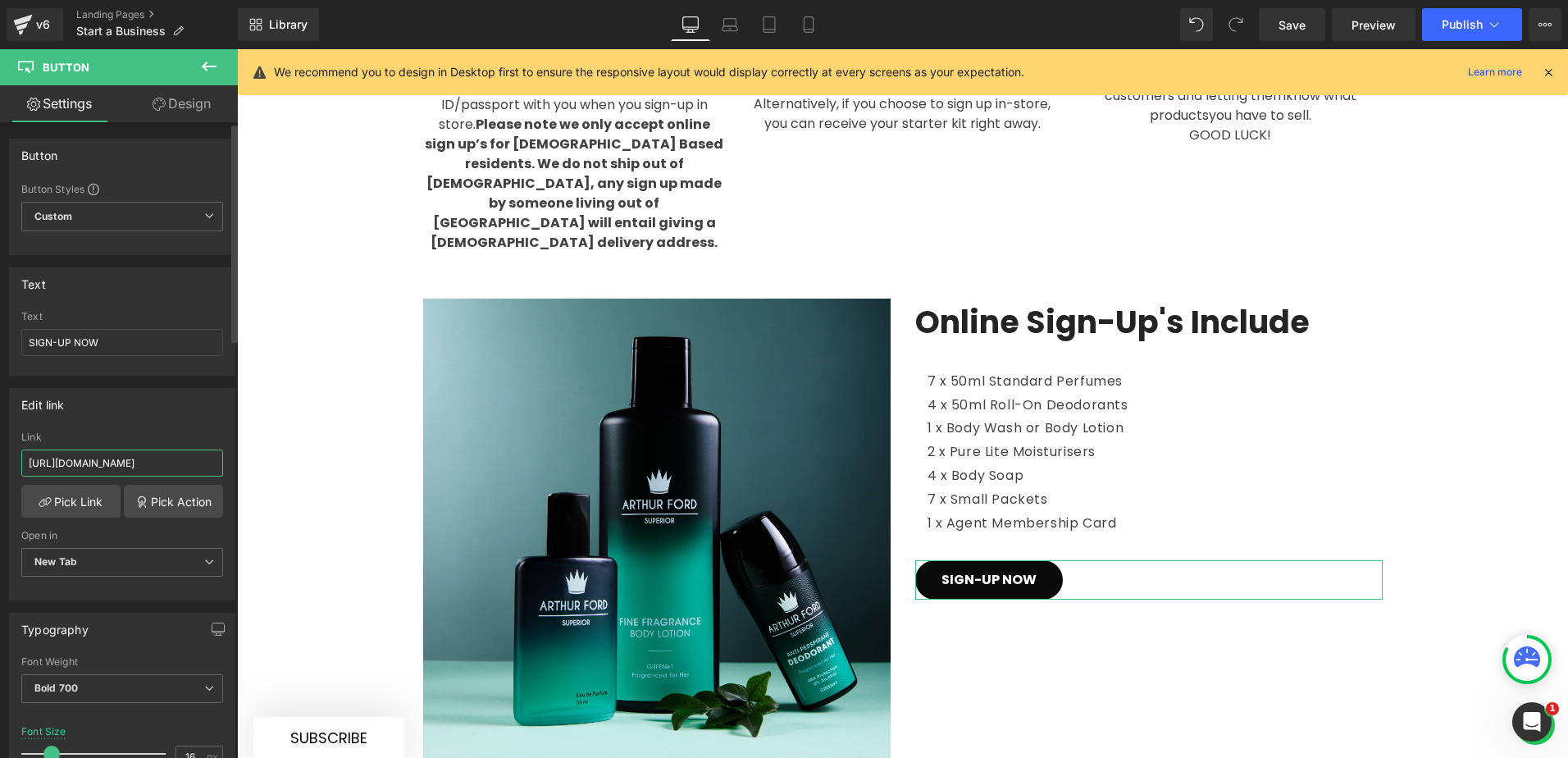
scroll to position [0, 66]
click at [333, 417] on div "how do I Sign-Up Heading I'm ready to take the next steps... Text Block Row Ima…" at bounding box center [902, 270] width 1331 height 1006
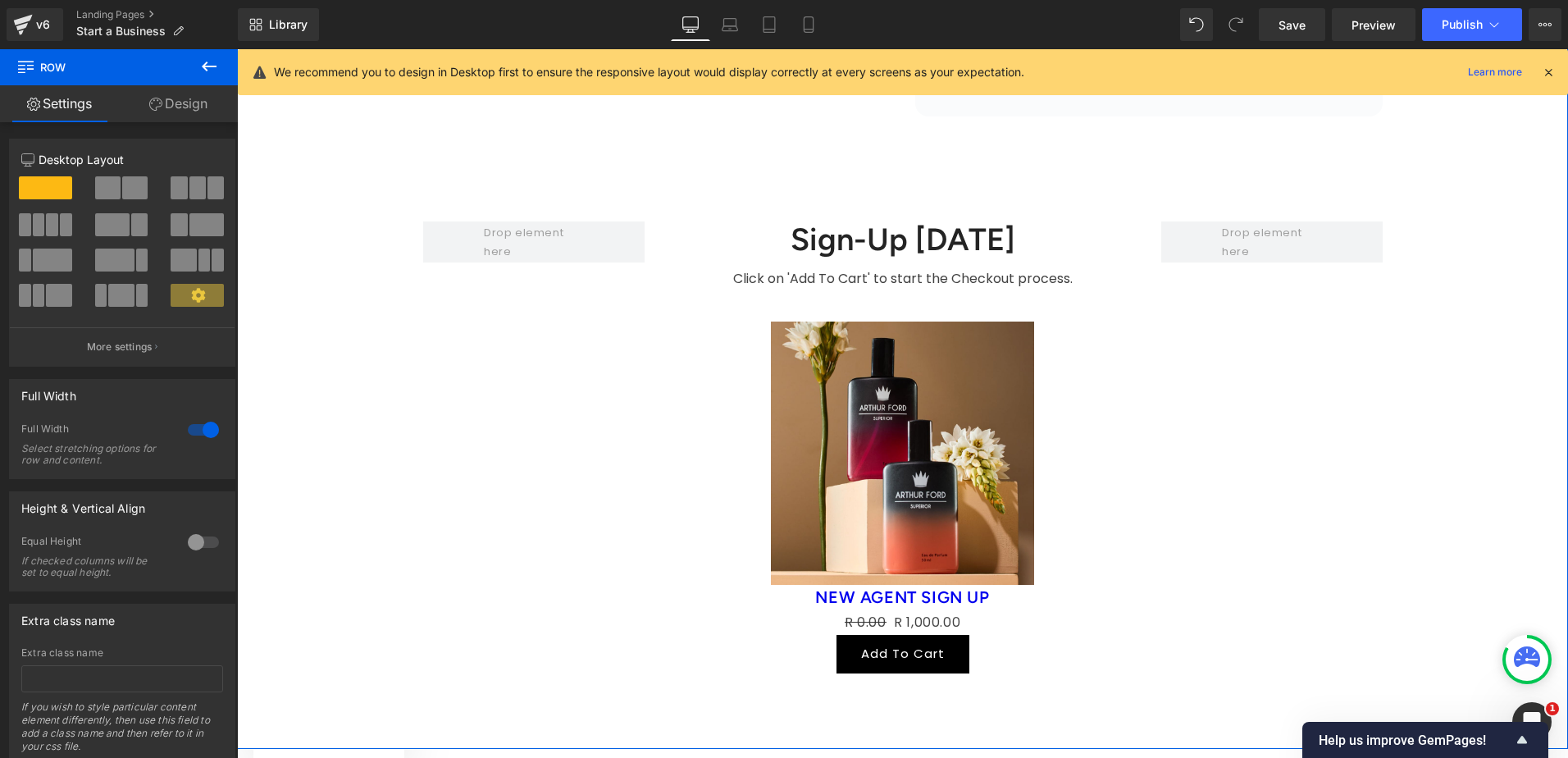
scroll to position [3136, 0]
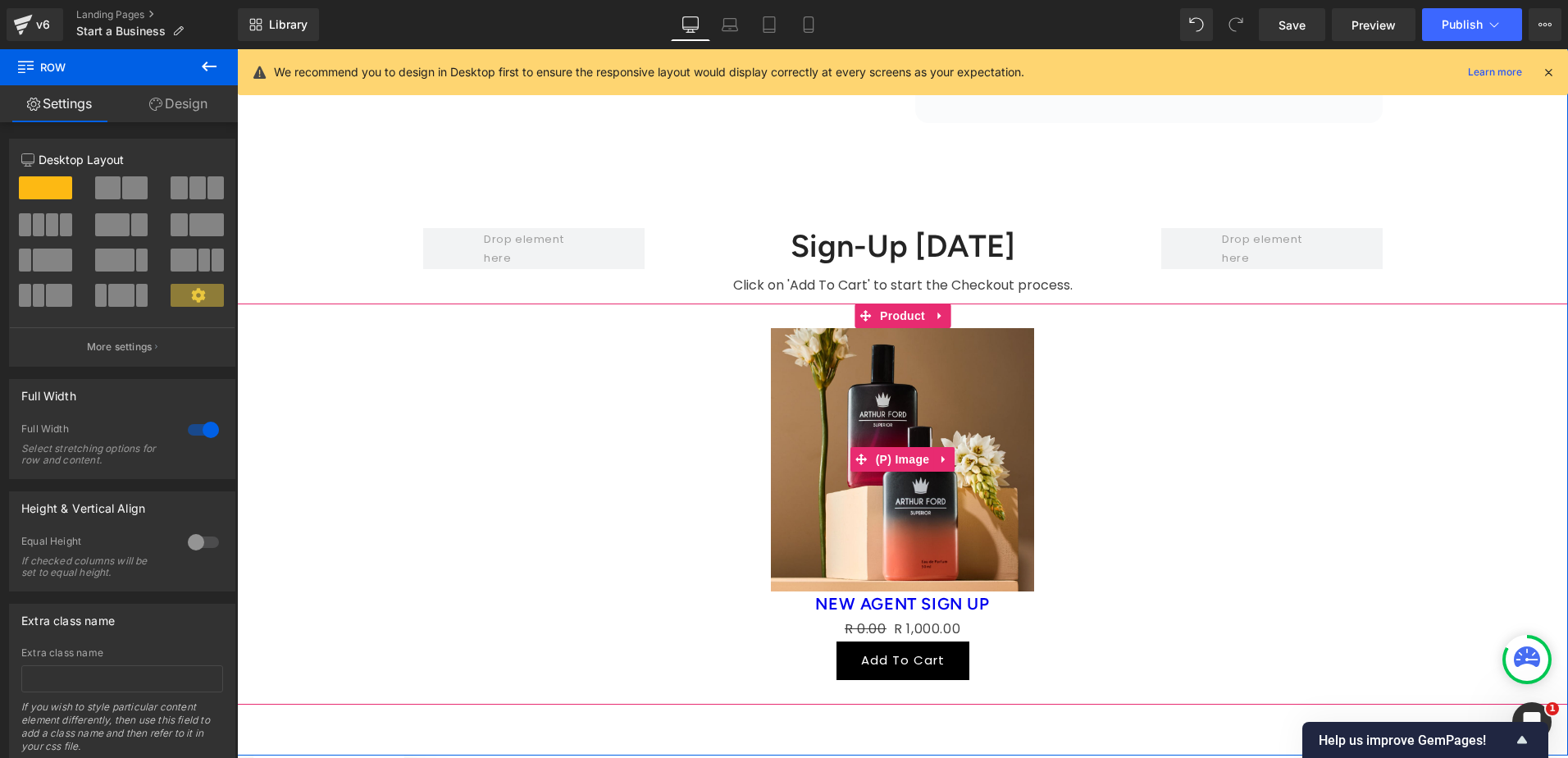
click at [915, 328] on img at bounding box center [902, 459] width 263 height 263
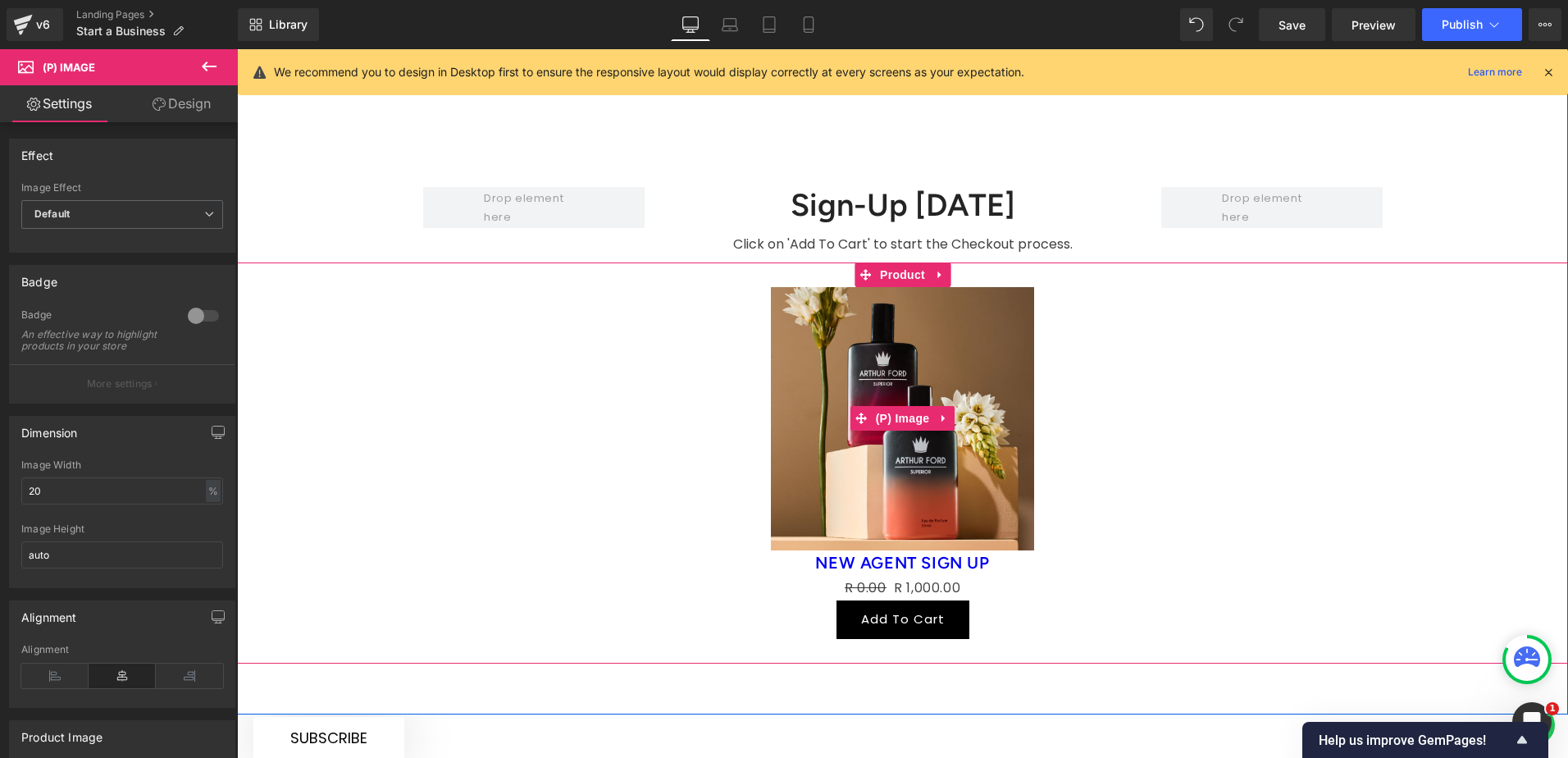
scroll to position [3217, 0]
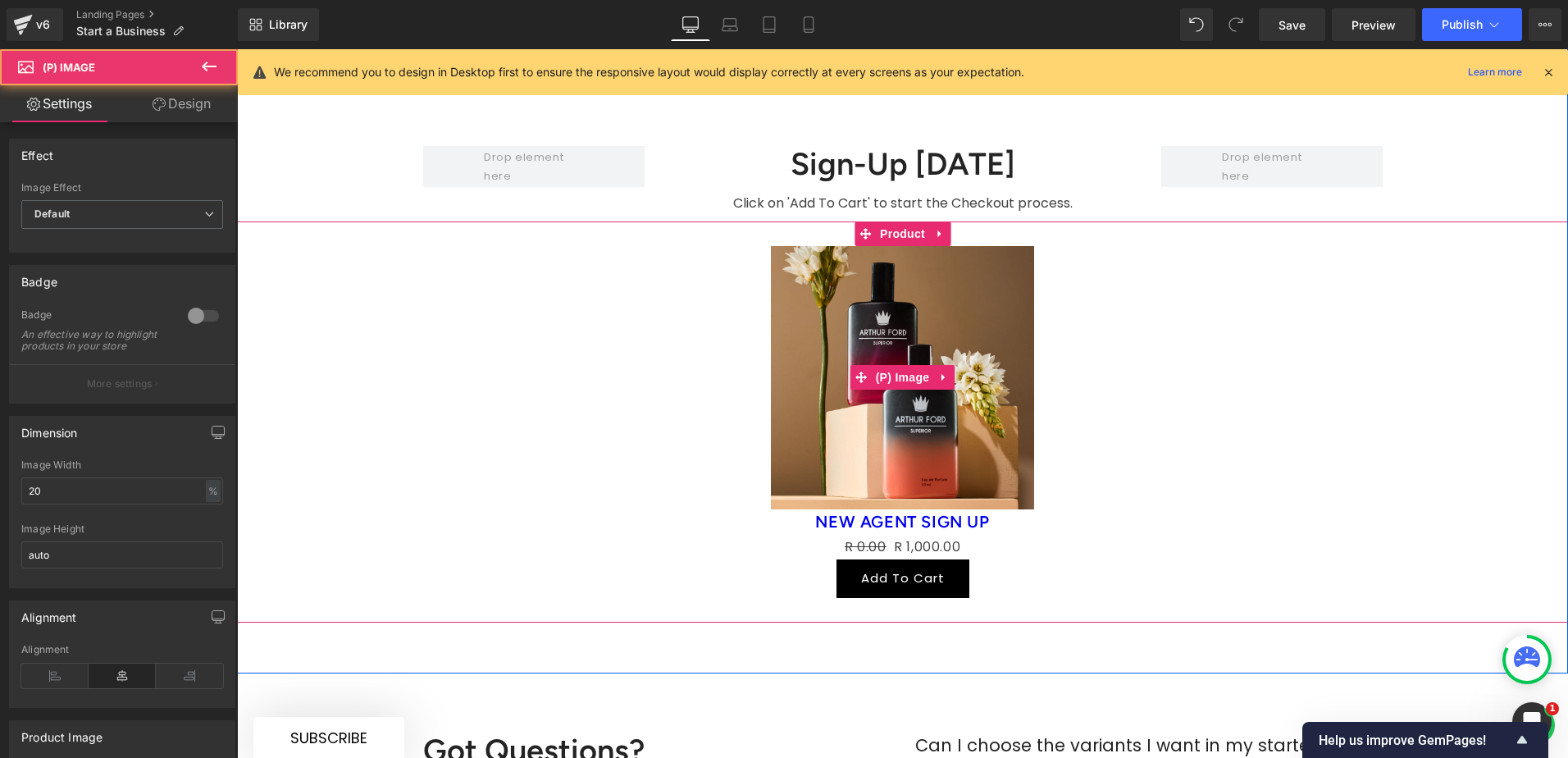
click at [808, 358] on img at bounding box center [902, 377] width 263 height 263
click at [694, 354] on div "Sale Off" at bounding box center [903, 377] width 1315 height 263
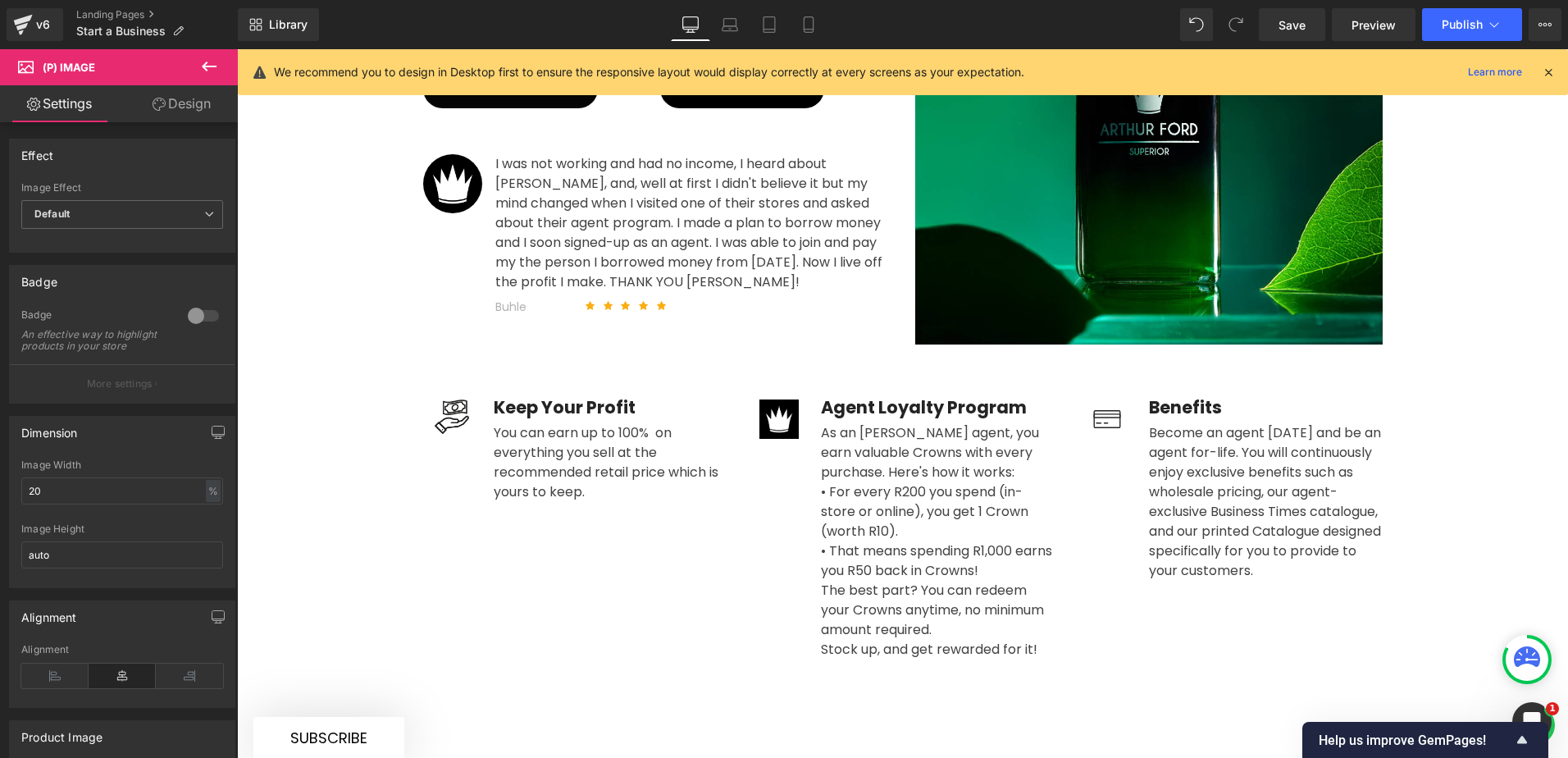
scroll to position [0, 0]
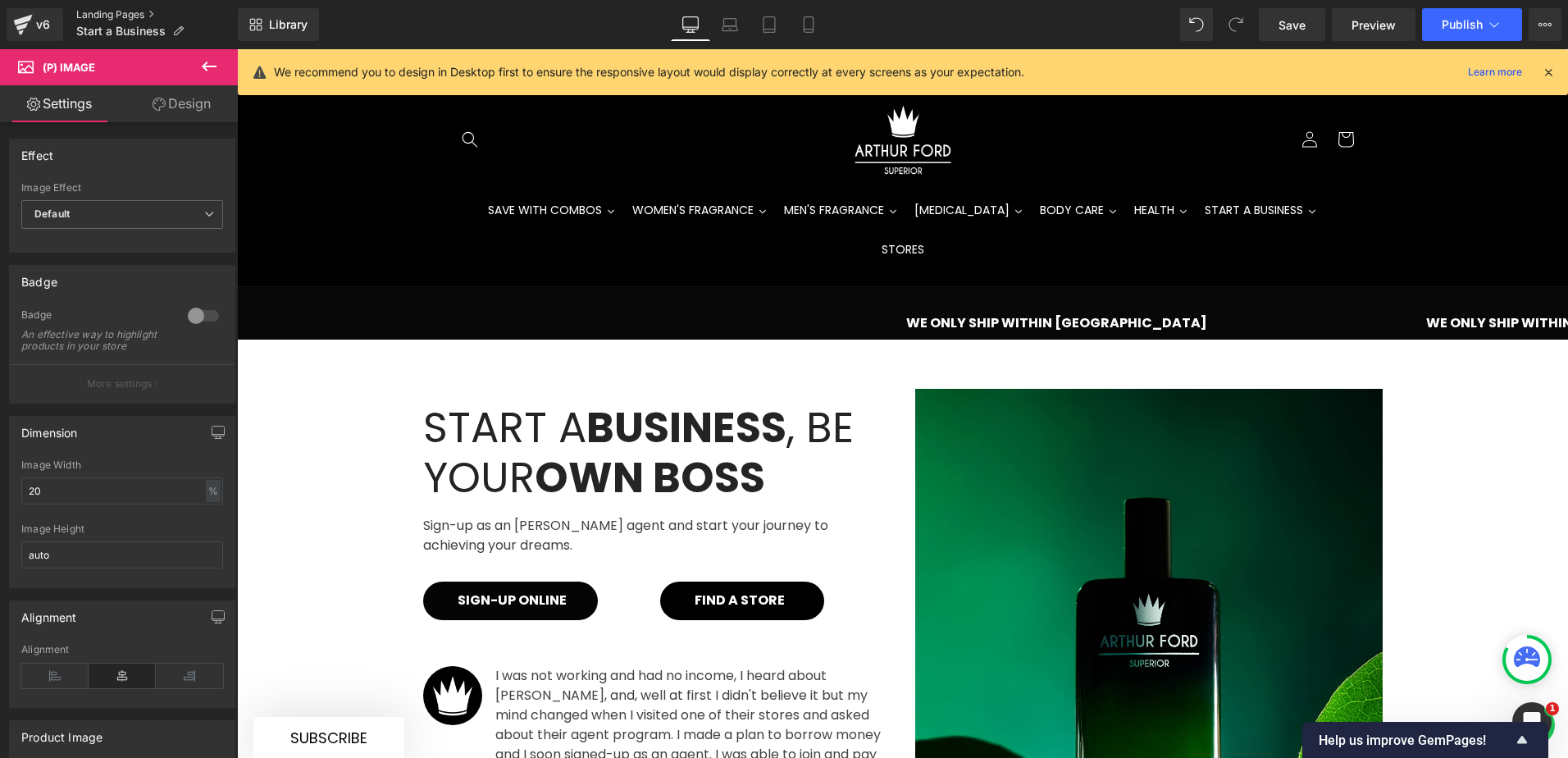
click at [123, 11] on link "Landing Pages" at bounding box center [157, 14] width 161 height 13
